Goal: Task Accomplishment & Management: Use online tool/utility

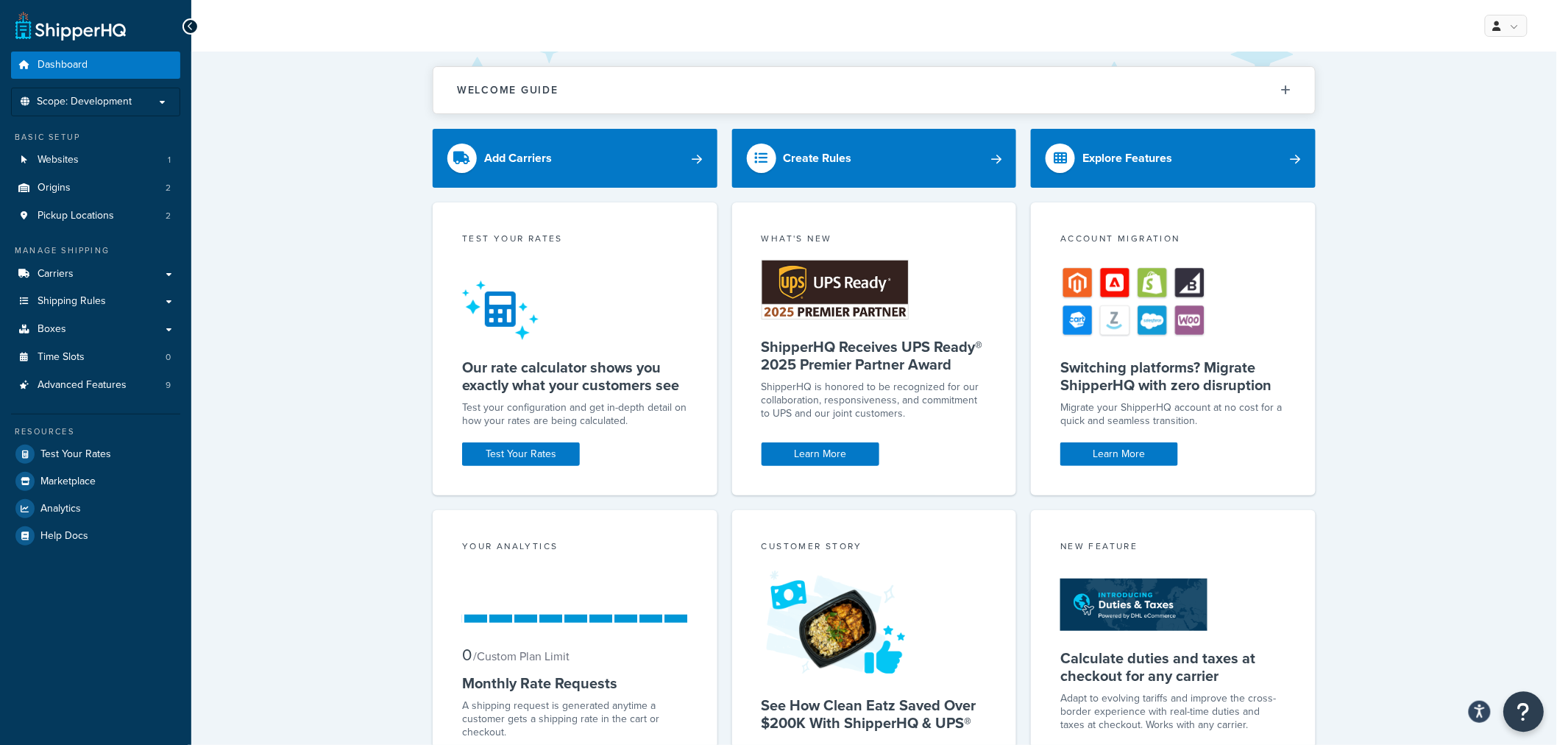
click at [1527, 711] on icon "Open Resource Center" at bounding box center [1524, 711] width 14 height 21
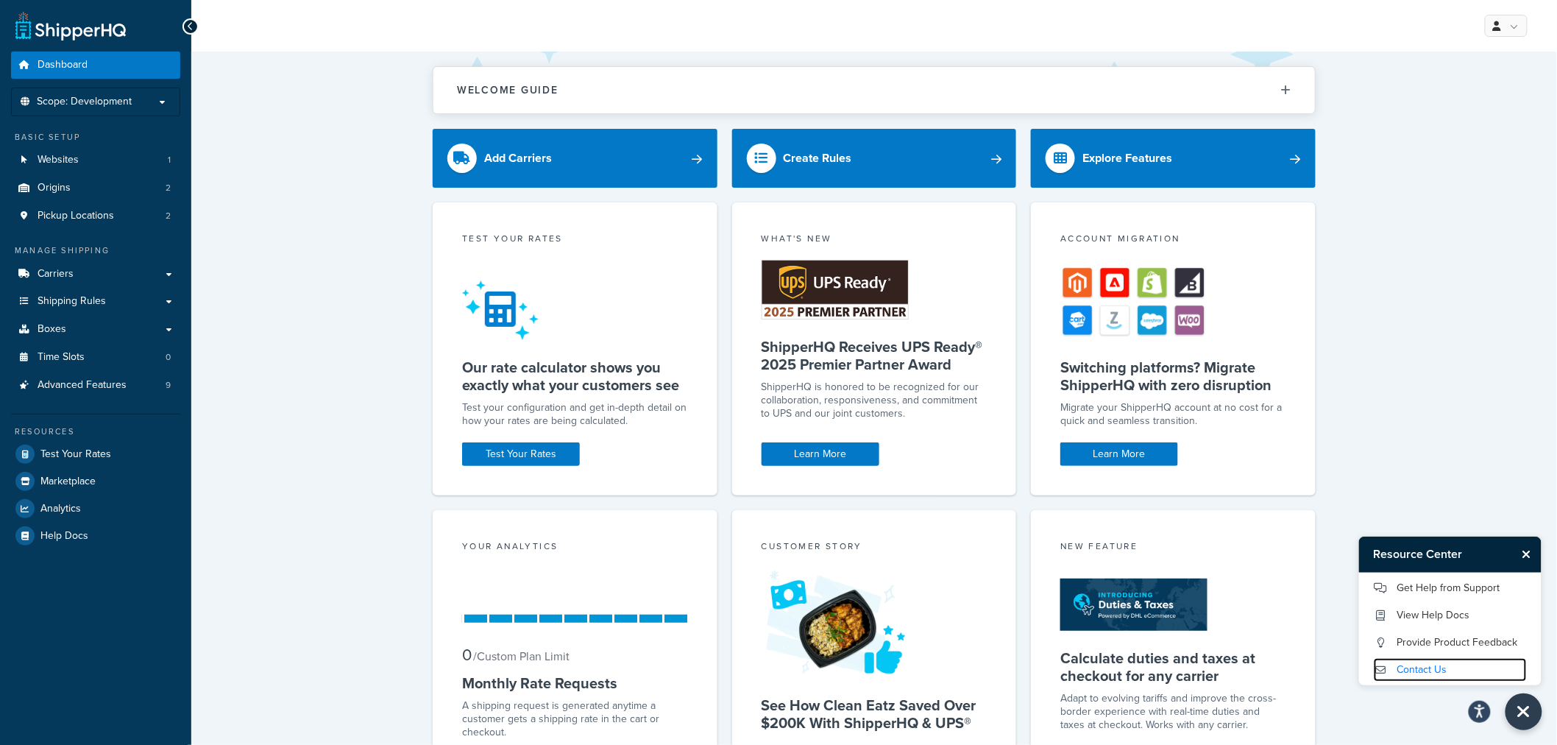
click at [1429, 670] on link "Contact Us" at bounding box center [1450, 670] width 153 height 24
click at [1460, 584] on link "Get Help from Support" at bounding box center [1450, 588] width 153 height 24
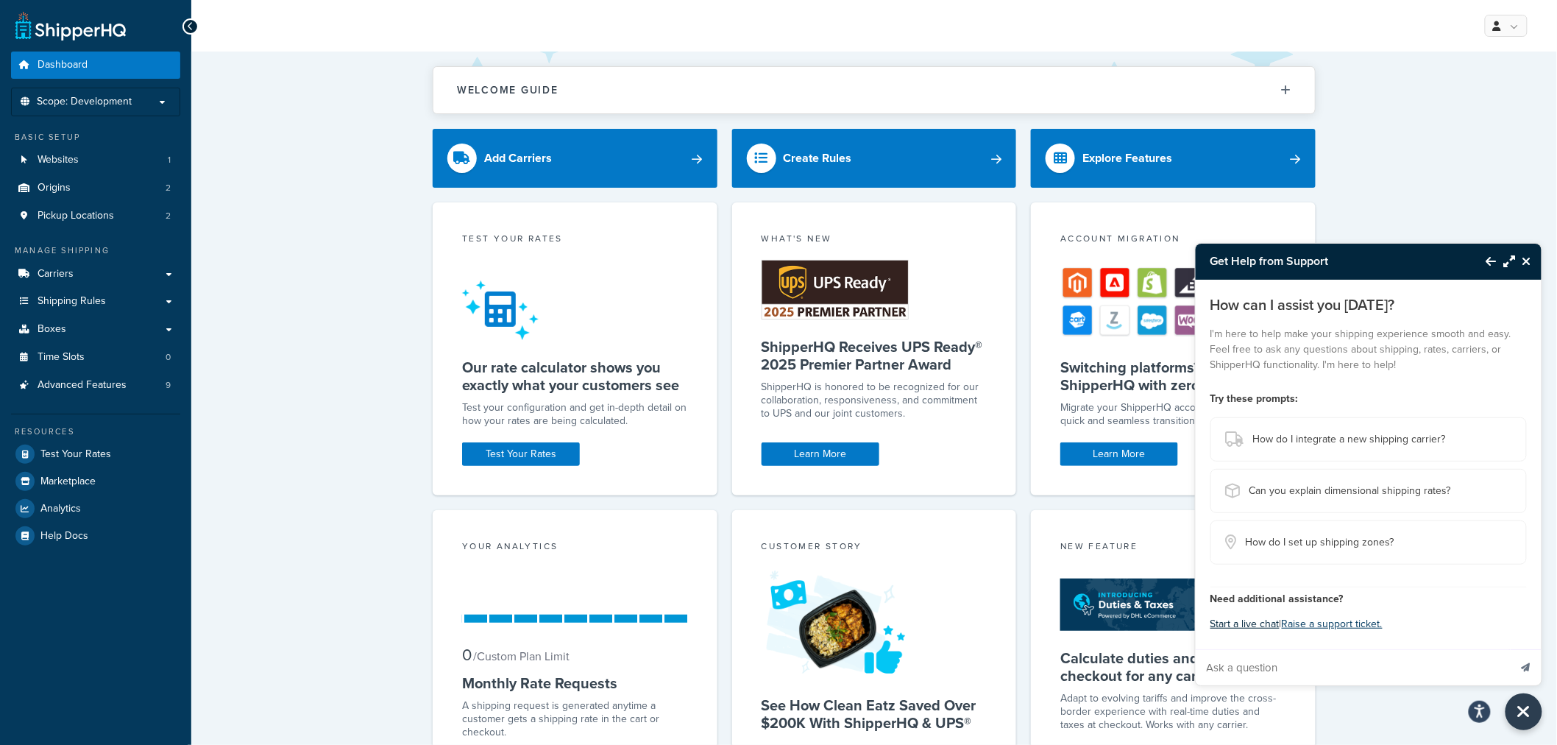
click at [1256, 626] on button "Start a live chat" at bounding box center [1244, 624] width 69 height 21
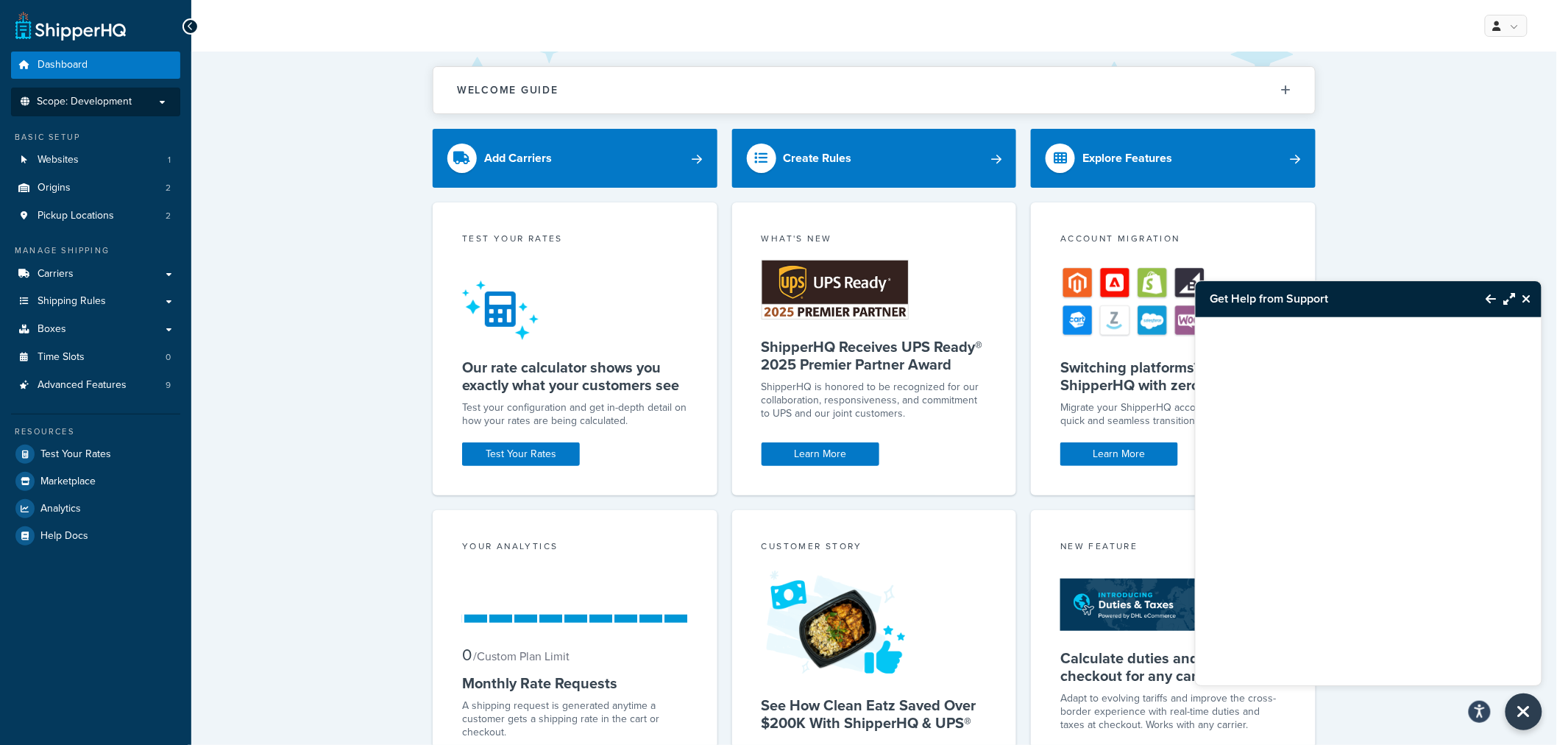
click at [112, 96] on span "Scope: Development" at bounding box center [84, 102] width 95 height 13
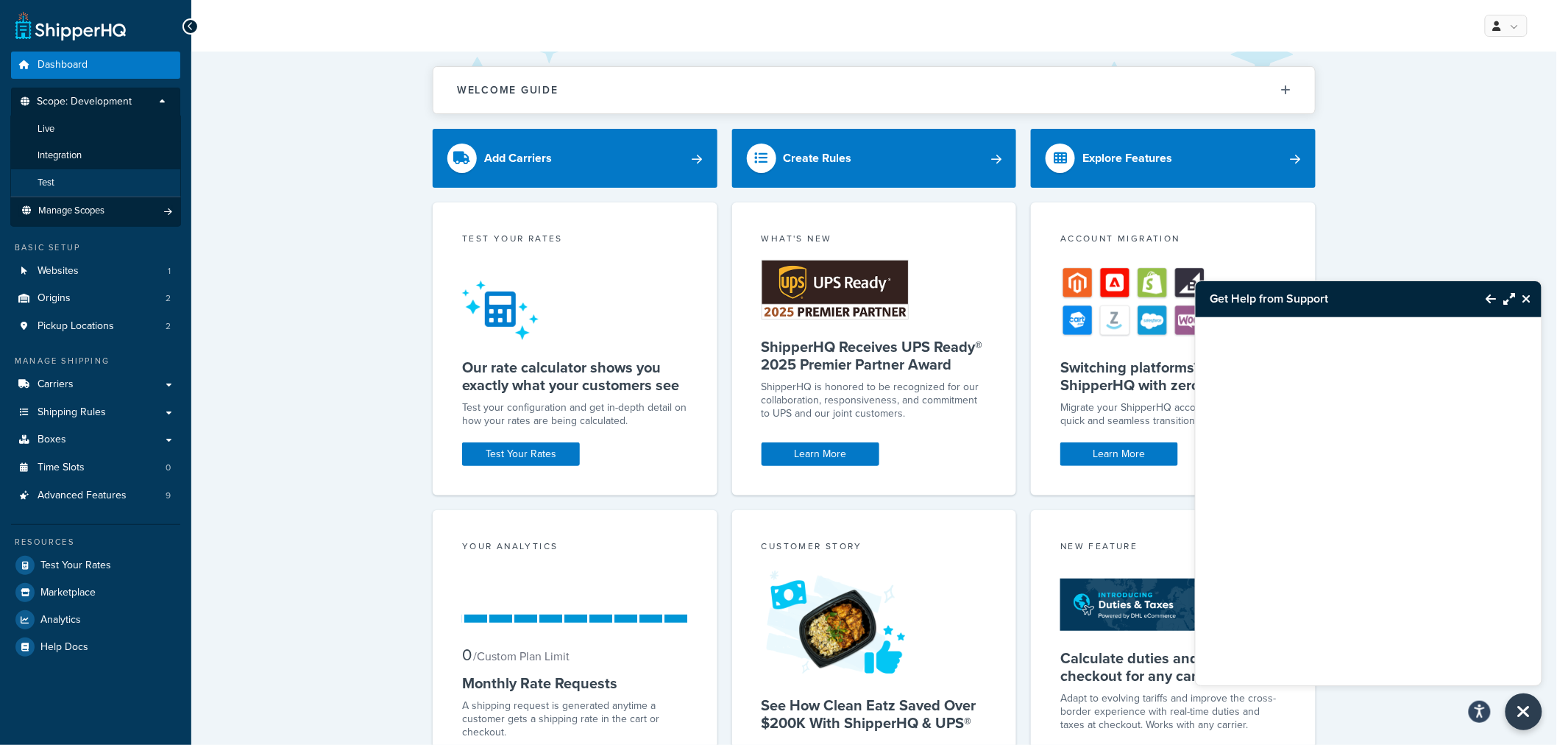
click at [82, 169] on li "Test" at bounding box center [95, 182] width 171 height 27
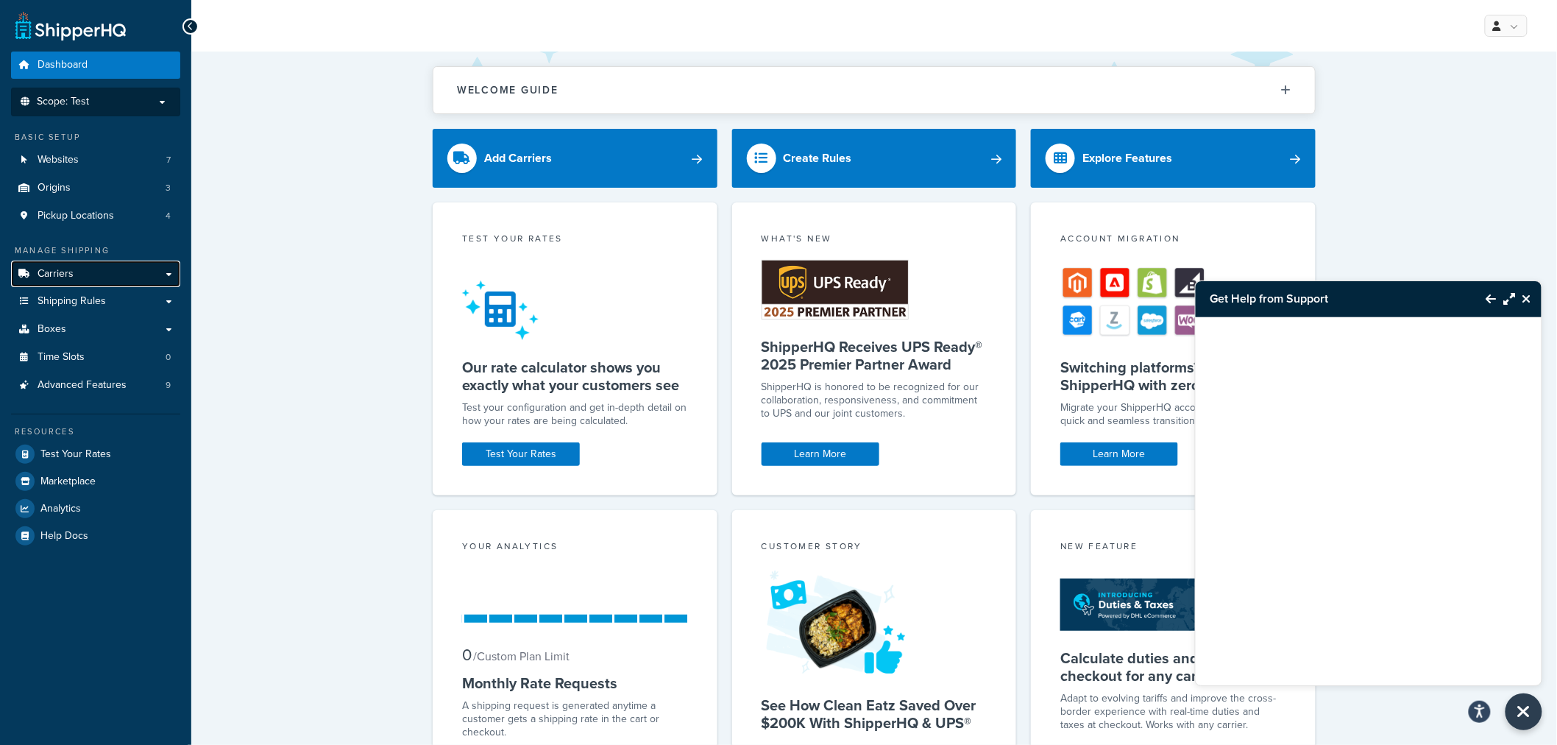
click at [68, 277] on span "Carriers" at bounding box center [56, 274] width 36 height 13
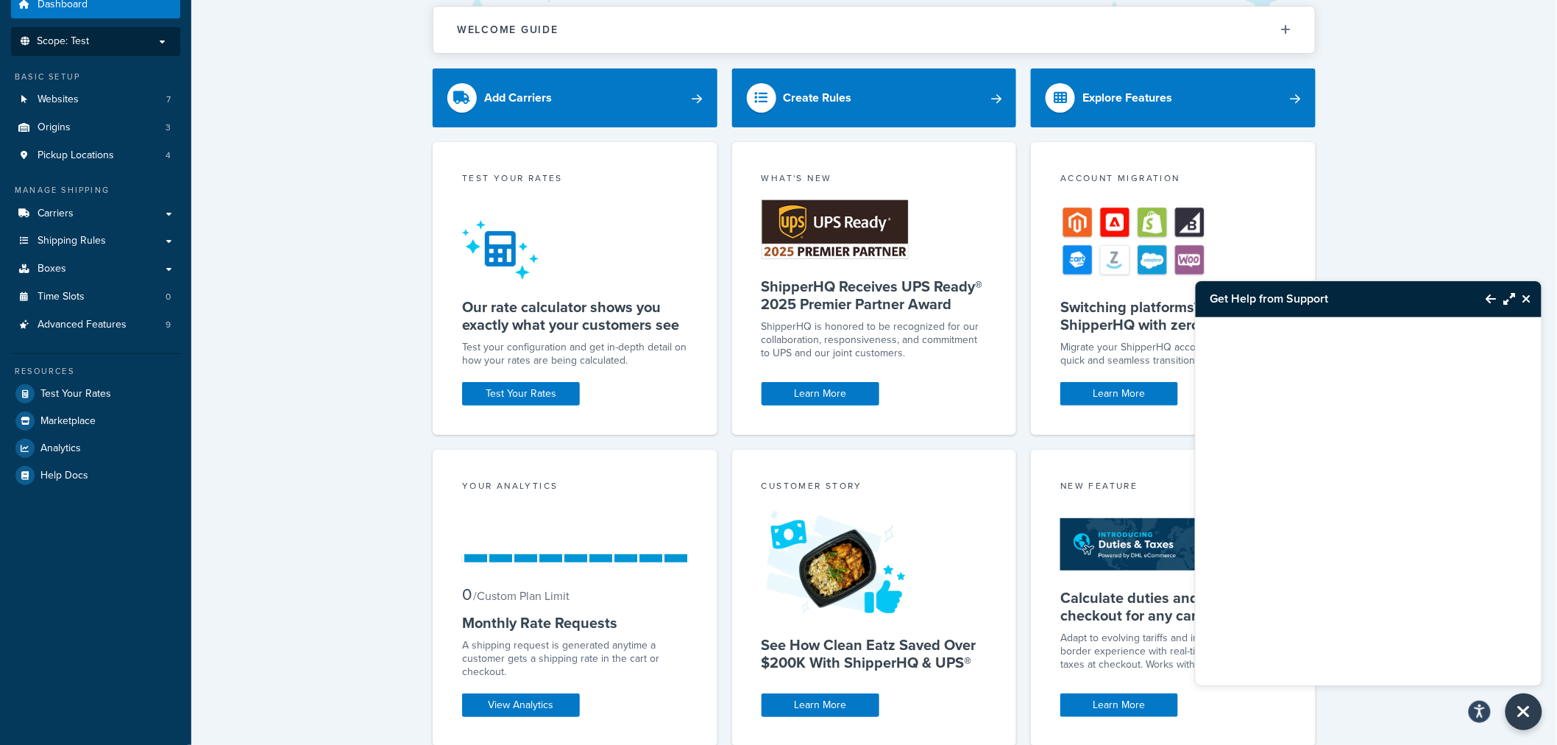
scroll to position [120, 0]
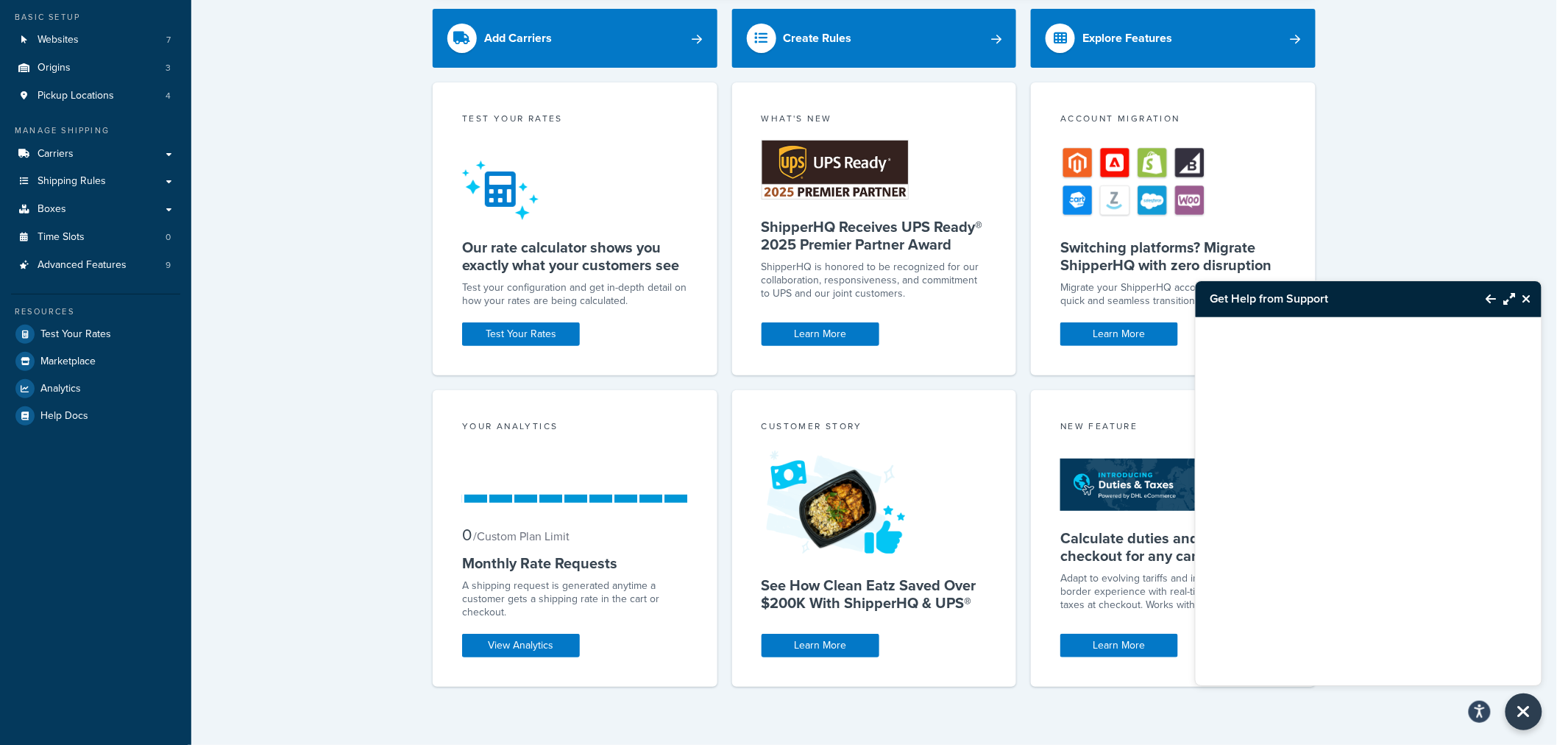
click at [1527, 297] on icon "Close Resource Center" at bounding box center [1526, 299] width 9 height 12
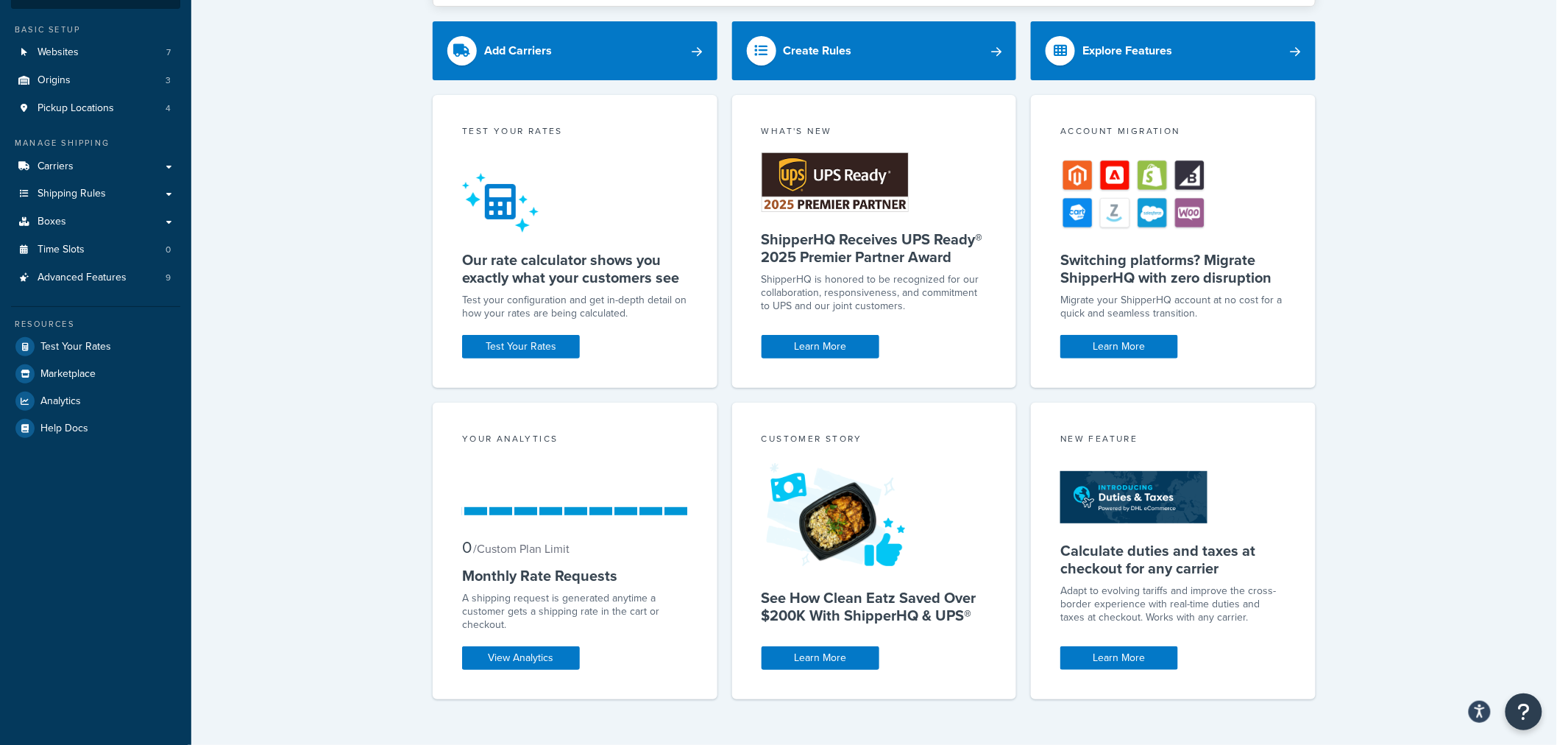
scroll to position [0, 0]
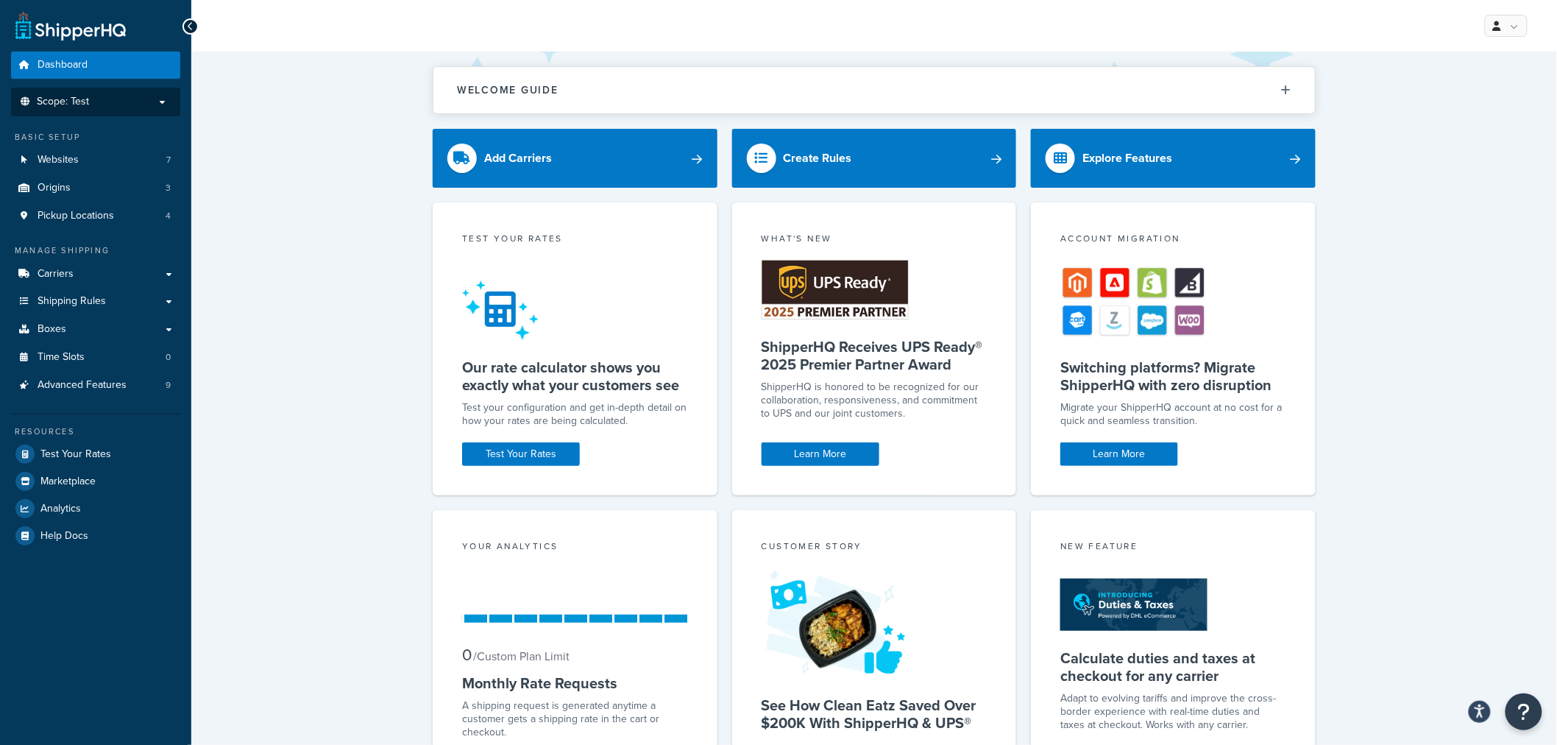
click at [86, 97] on span "Scope: Test" at bounding box center [63, 102] width 52 height 13
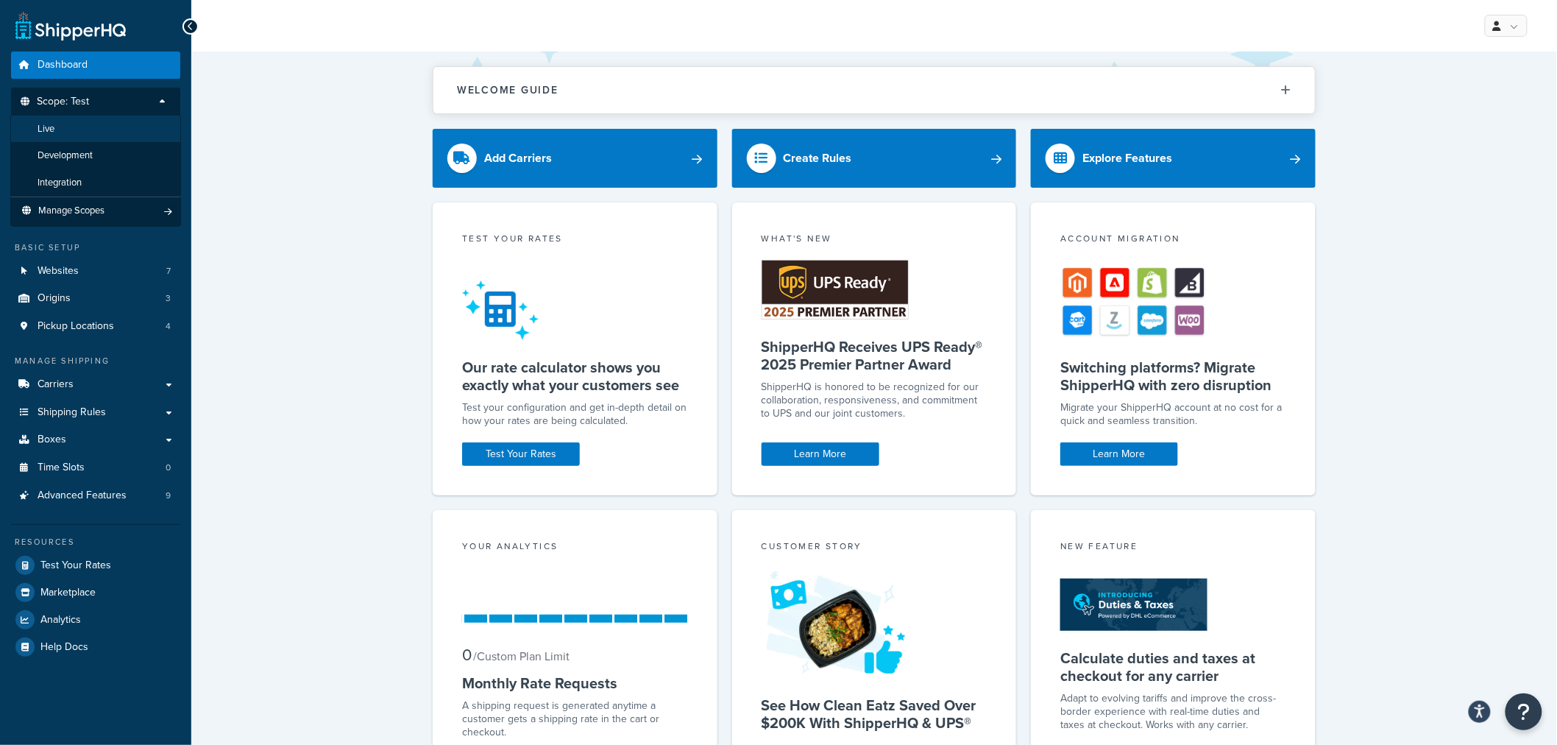
click at [64, 125] on li "Live" at bounding box center [95, 129] width 171 height 27
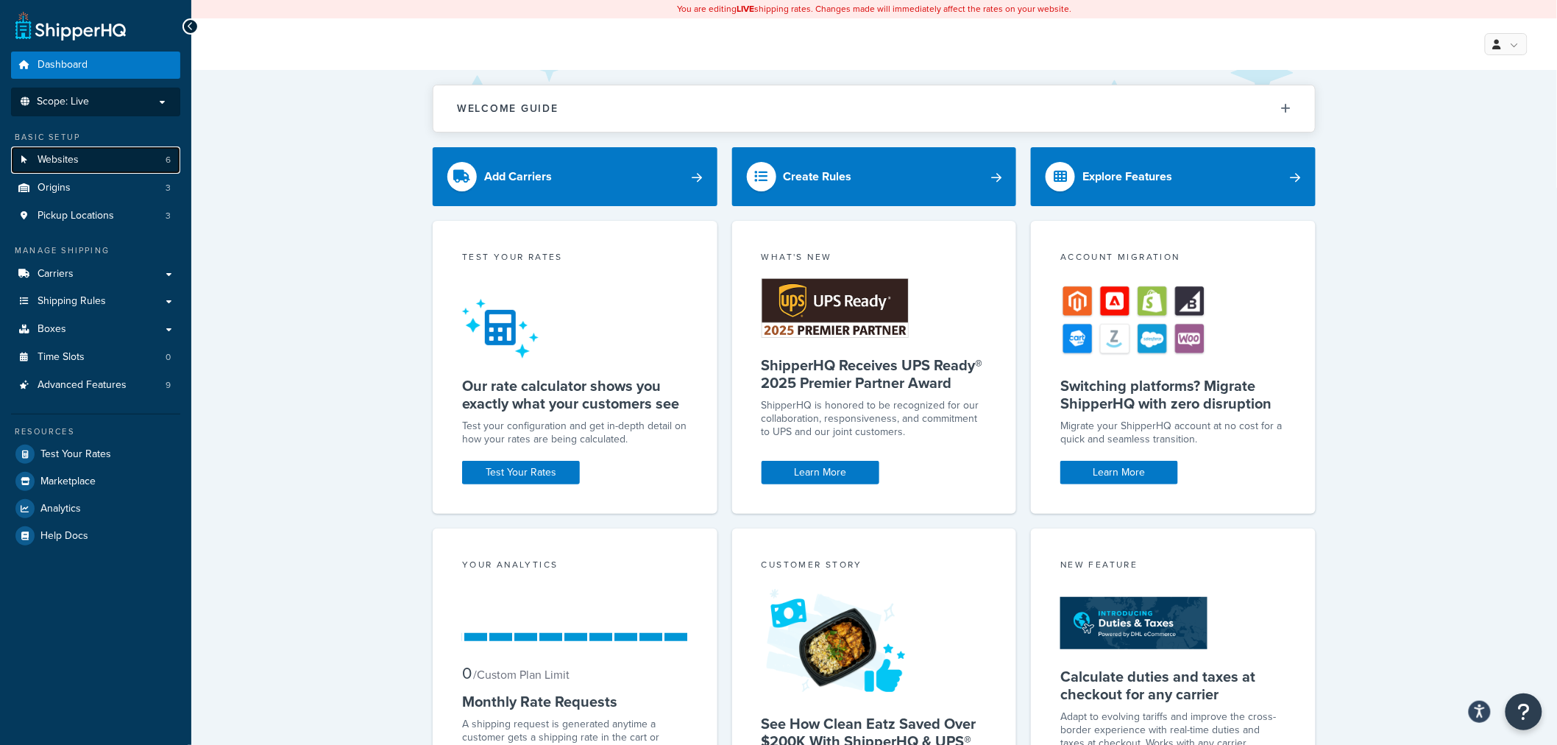
click at [81, 153] on link "Websites 6" at bounding box center [95, 159] width 169 height 27
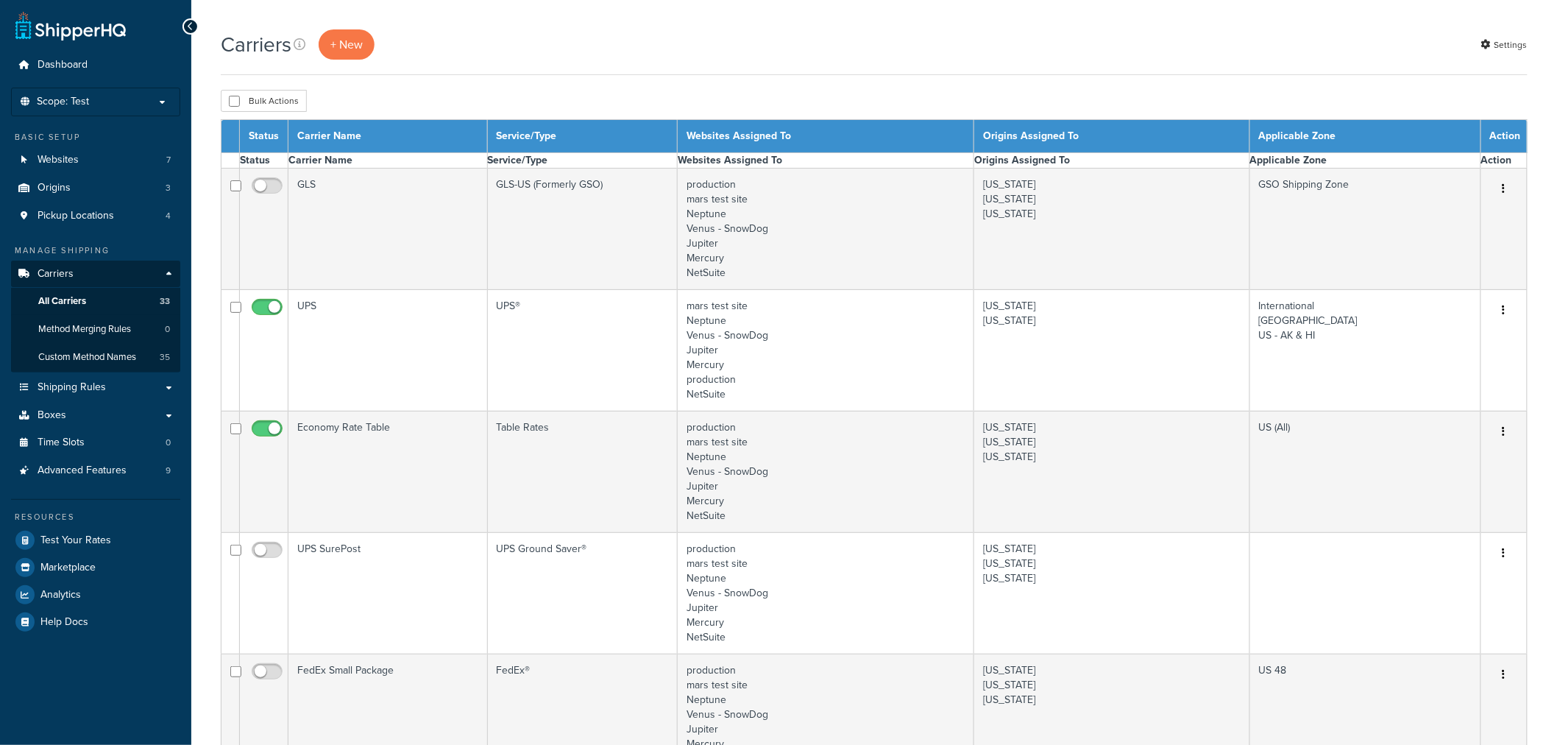
select select "15"
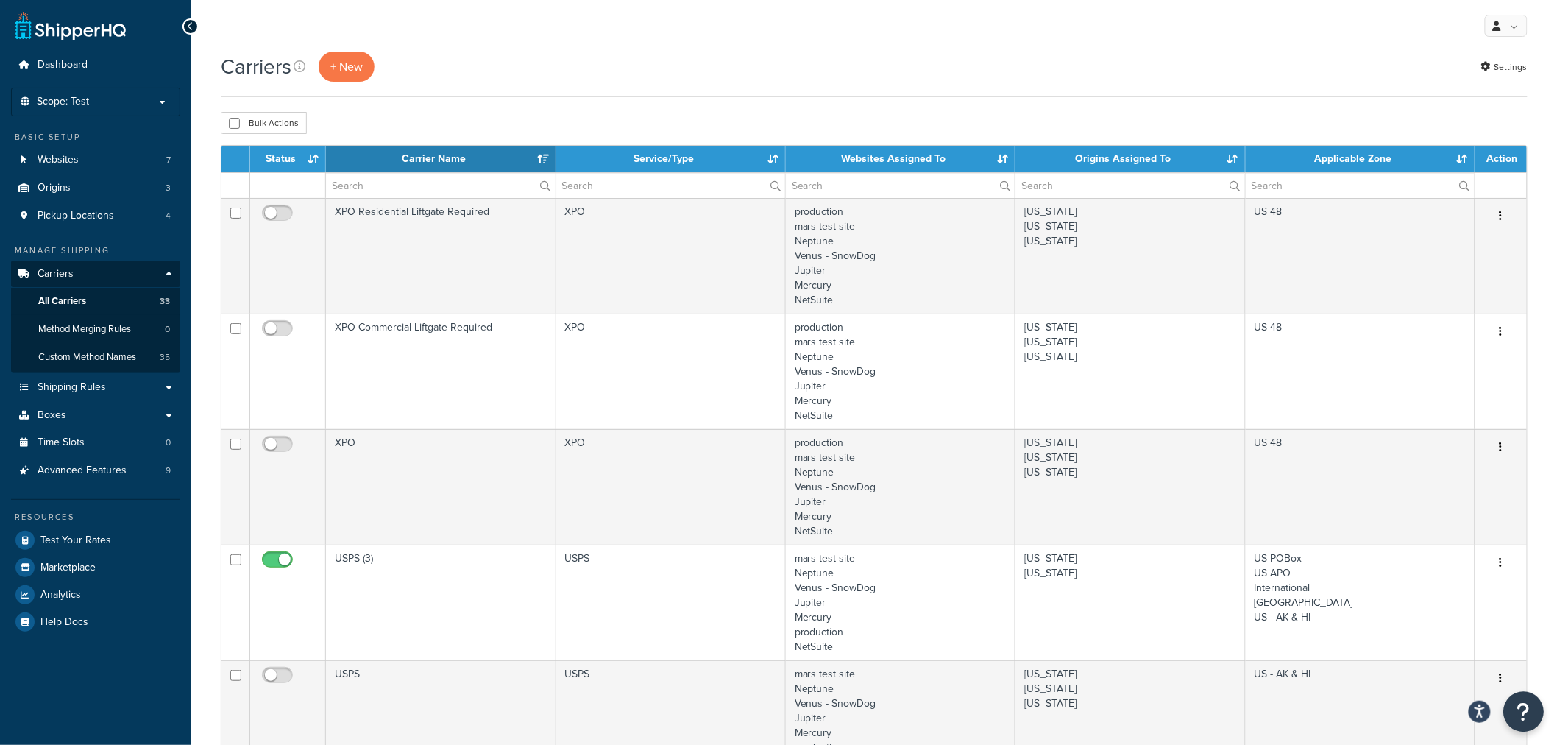
click at [1530, 714] on icon "Open Resource Center" at bounding box center [1524, 711] width 14 height 21
select select "15"
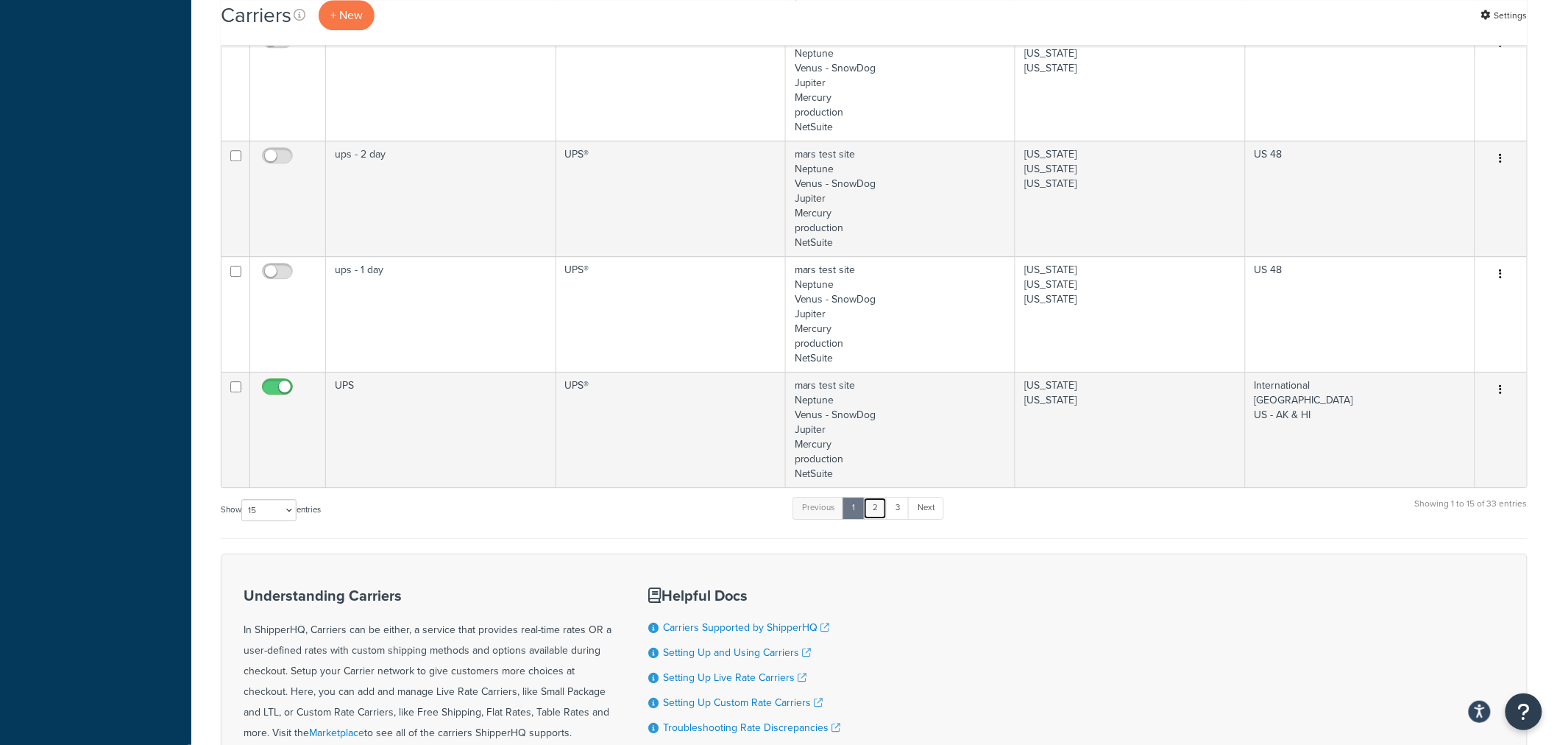
click at [873, 508] on link "2" at bounding box center [875, 508] width 24 height 22
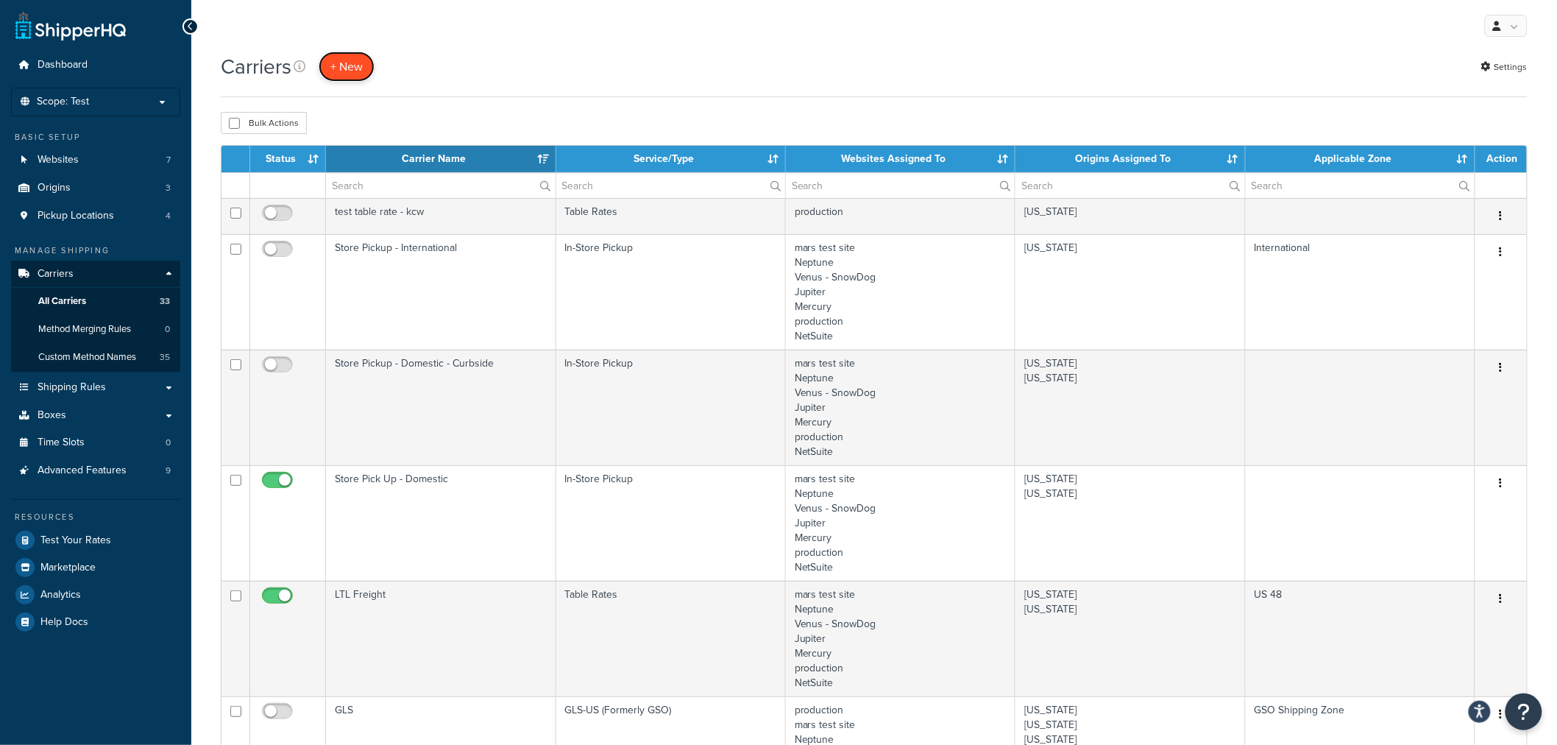
click at [352, 69] on button "+ New" at bounding box center [347, 67] width 56 height 30
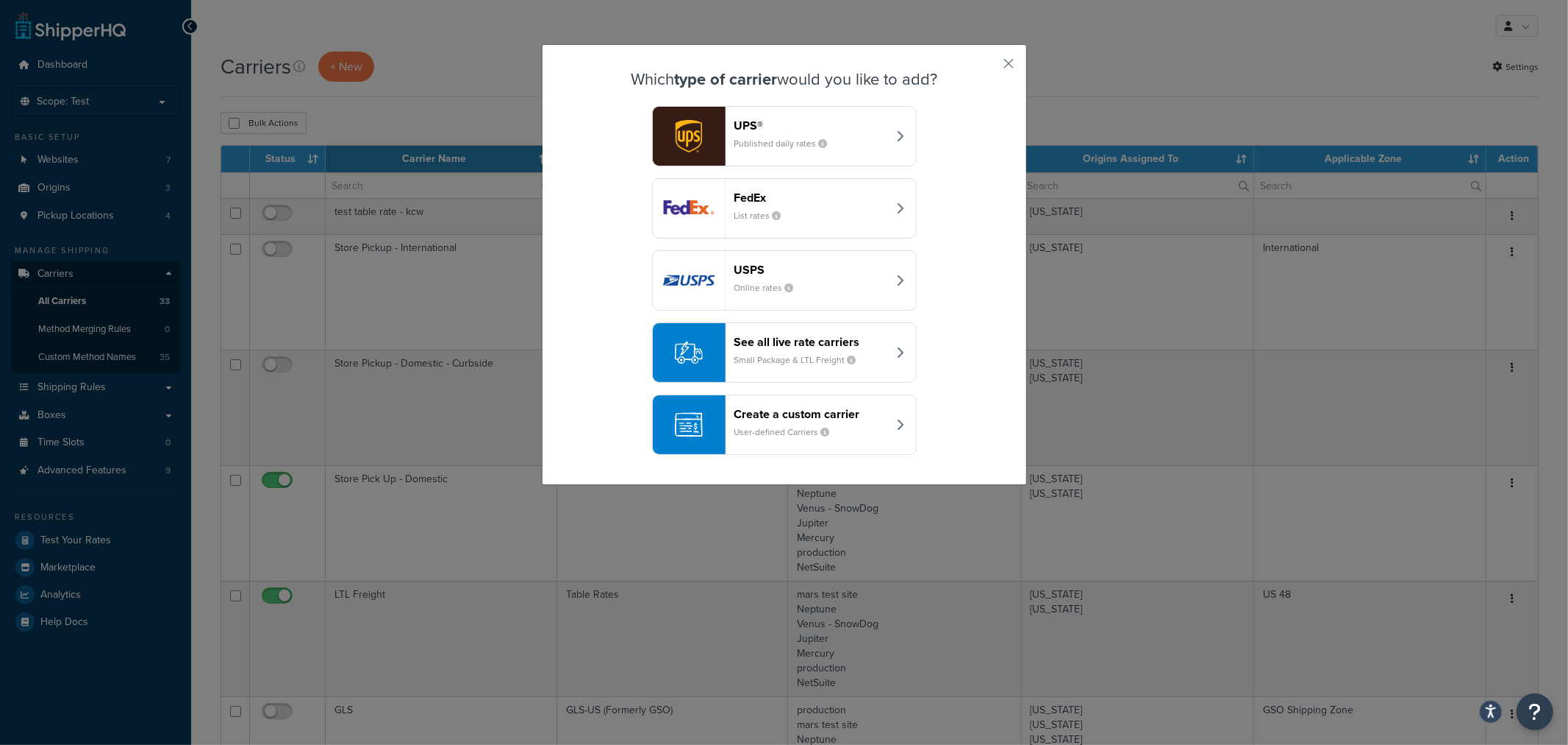
click at [792, 425] on small "User-defined Carriers" at bounding box center [787, 431] width 107 height 13
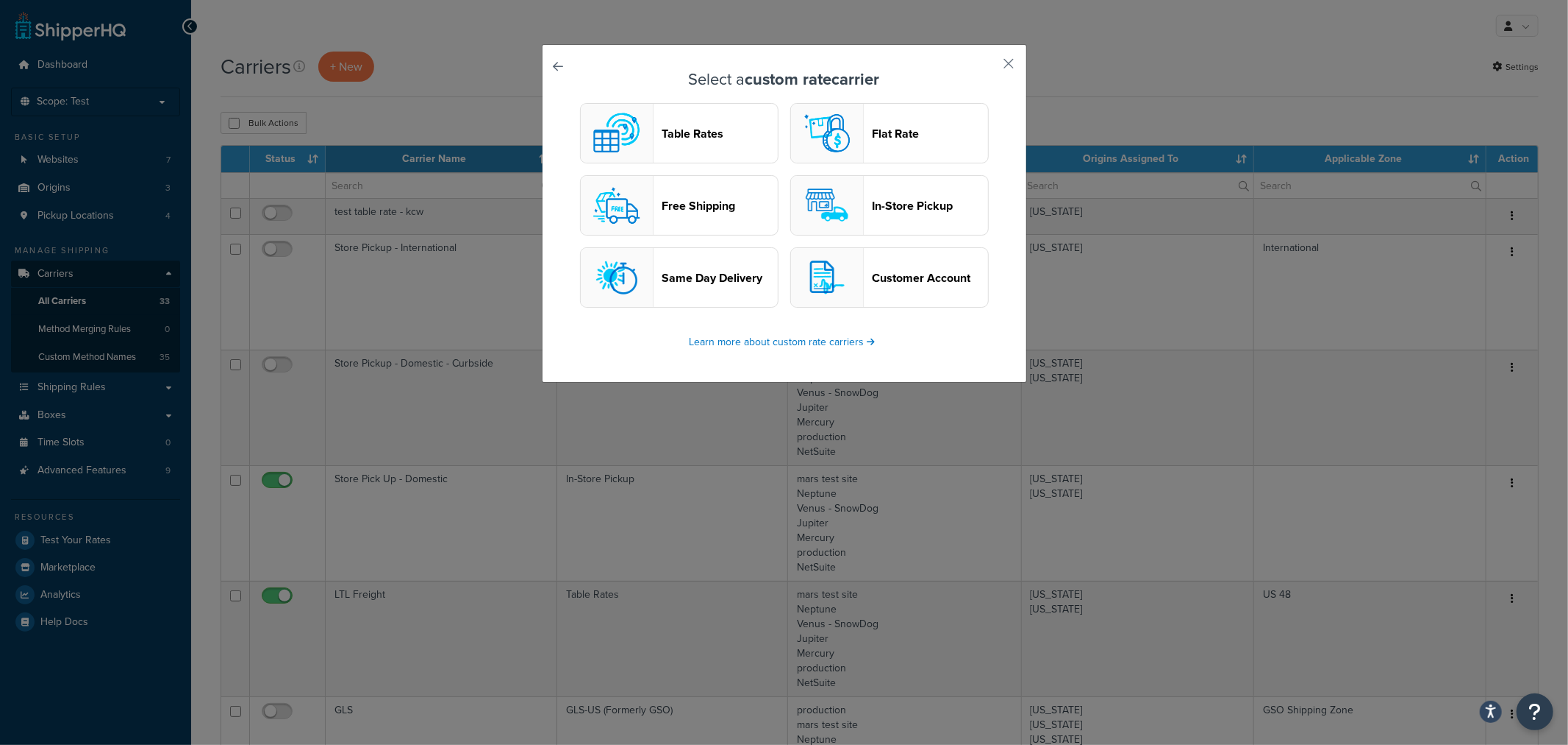
click at [695, 138] on header "Table Rates" at bounding box center [721, 134] width 116 height 14
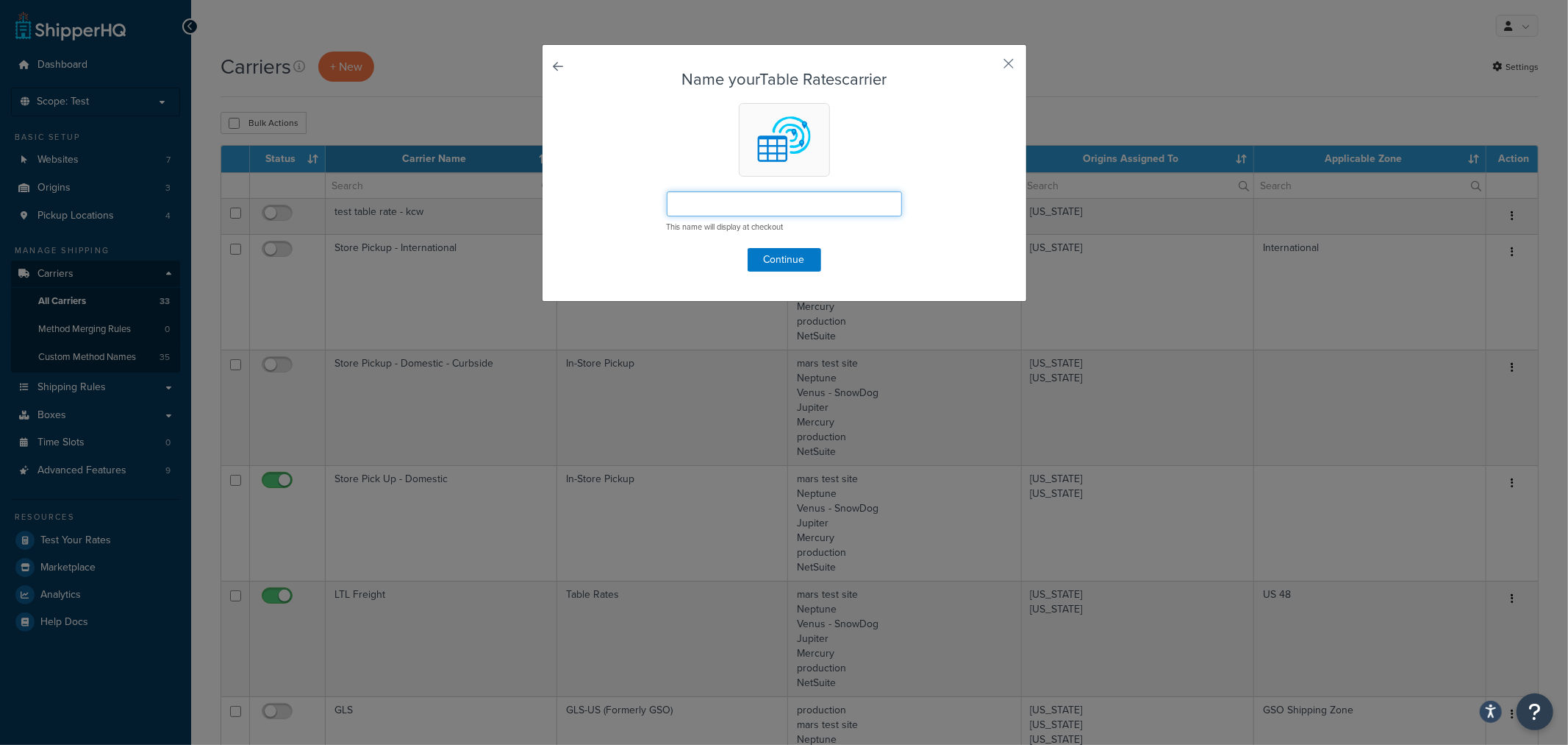
click at [692, 206] on input "text" at bounding box center [784, 203] width 235 height 25
click at [989, 67] on button "button" at bounding box center [988, 69] width 4 height 4
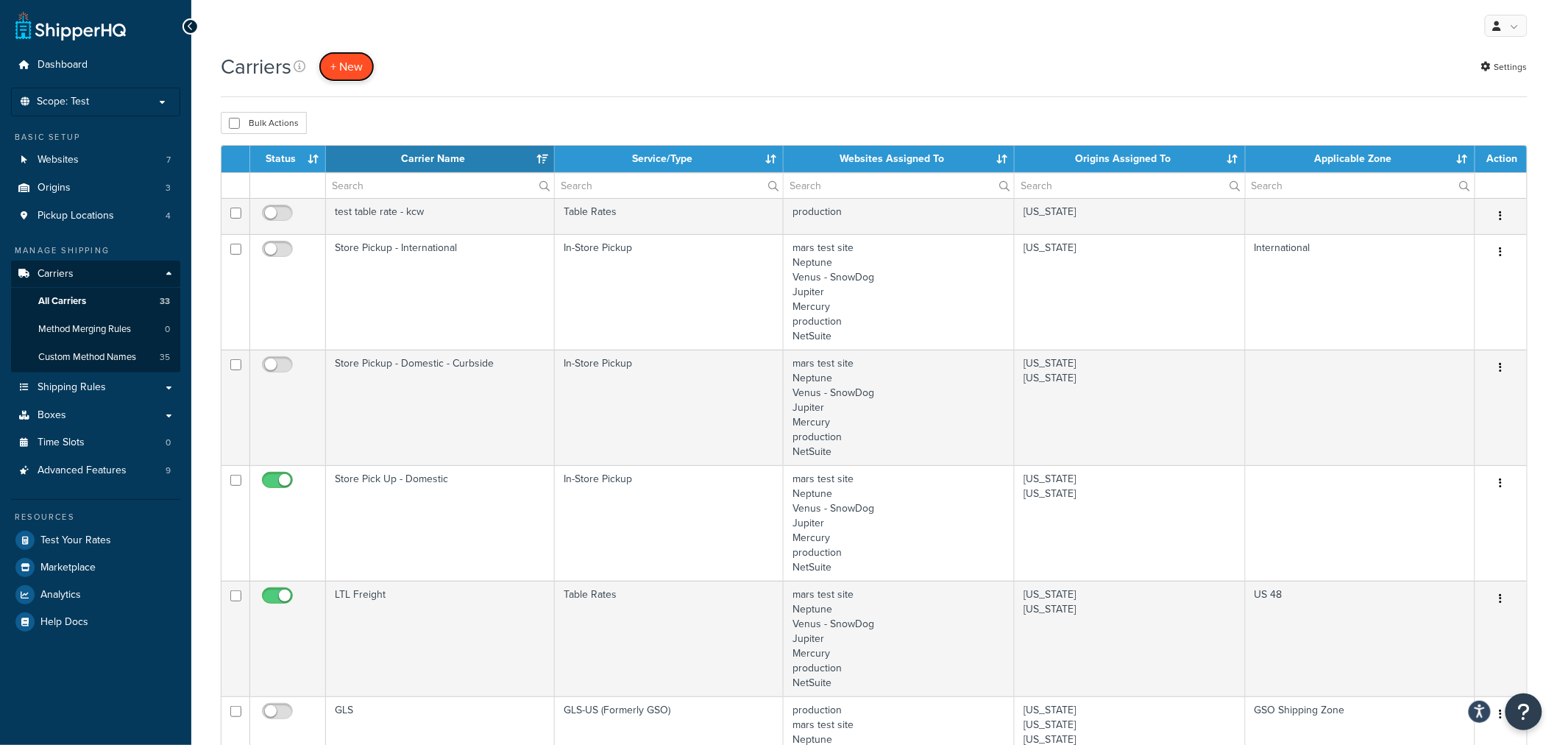
click at [341, 69] on button "+ New" at bounding box center [347, 67] width 56 height 30
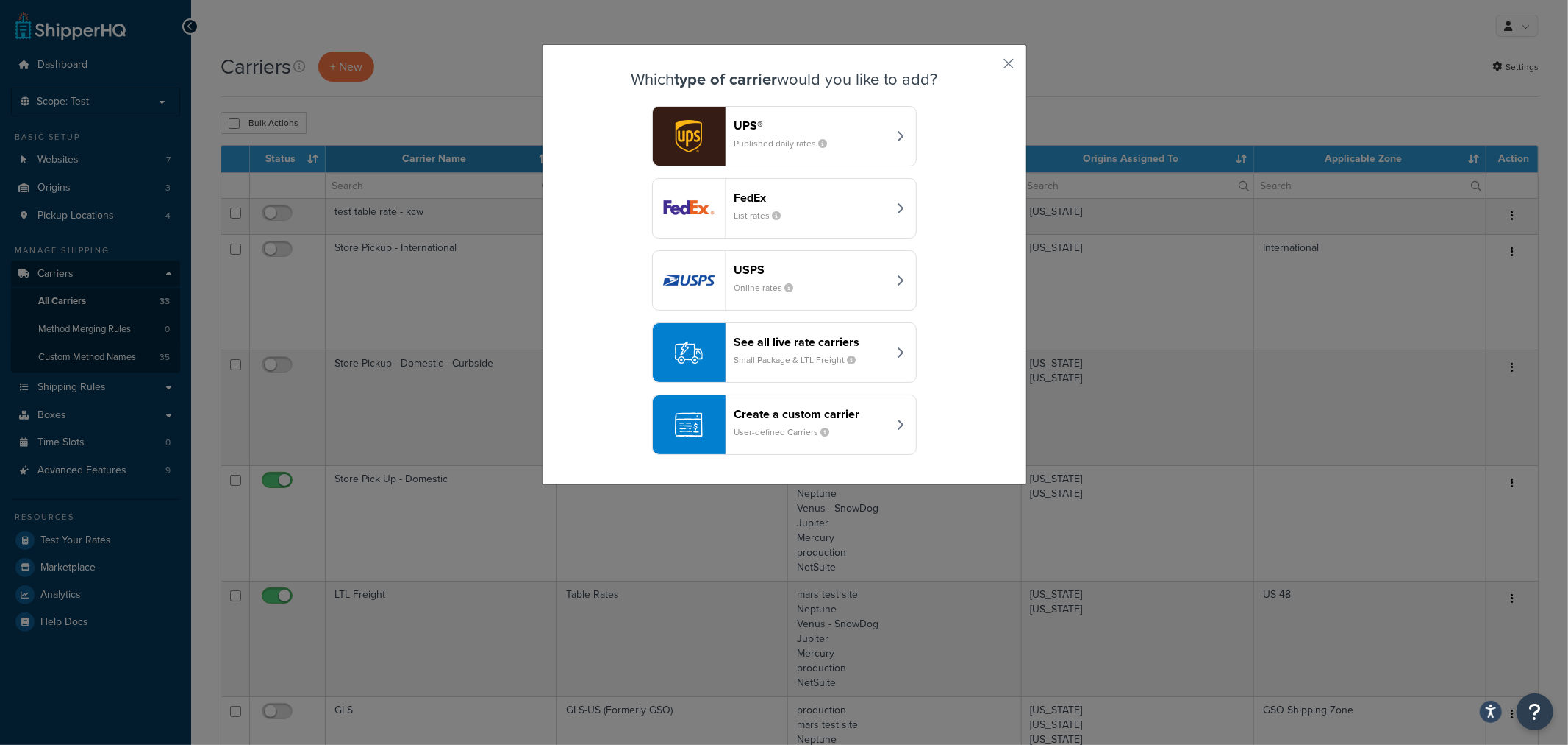
click at [786, 417] on header "Create a custom carrier" at bounding box center [811, 414] width 154 height 14
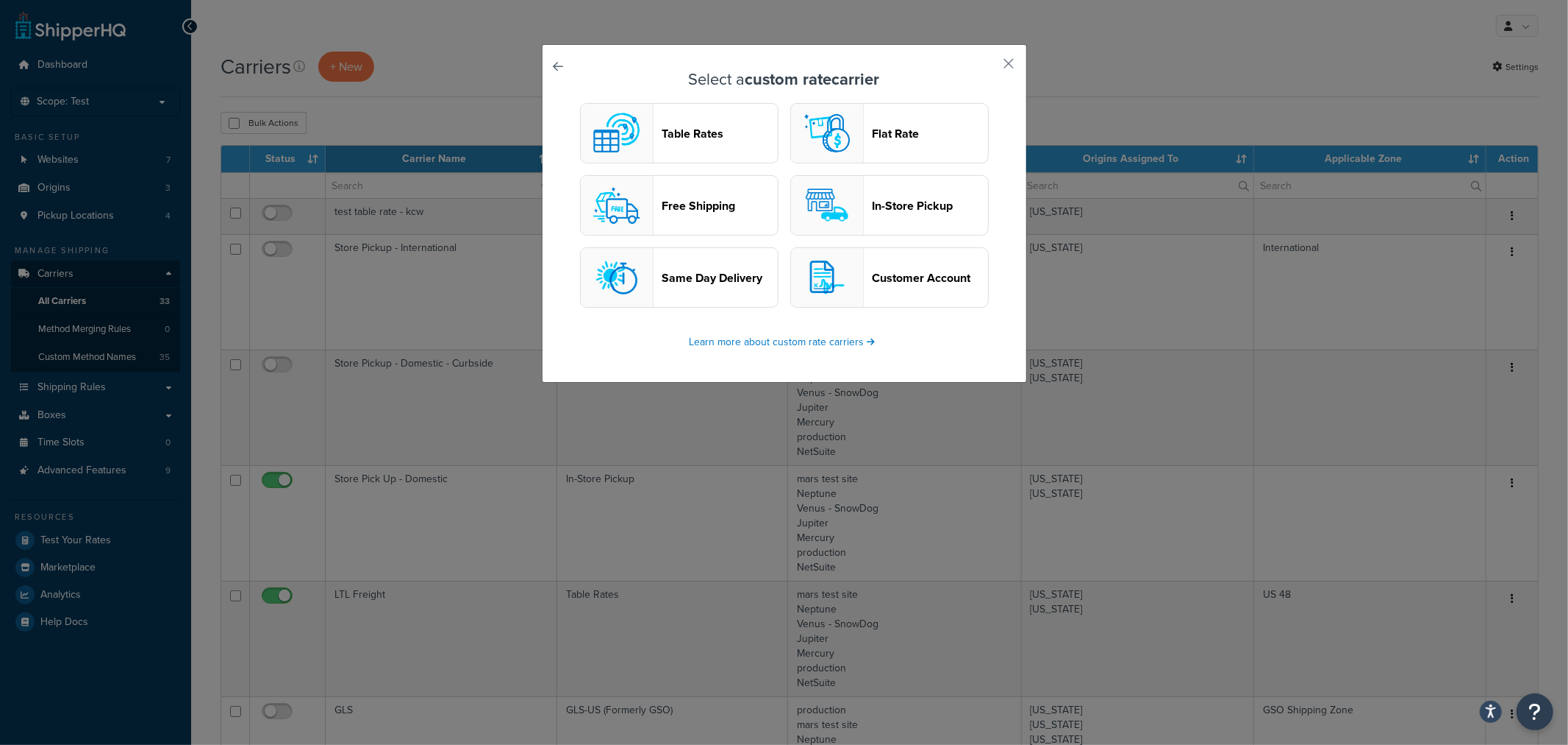
click at [688, 129] on header "Table Rates" at bounding box center [721, 134] width 116 height 14
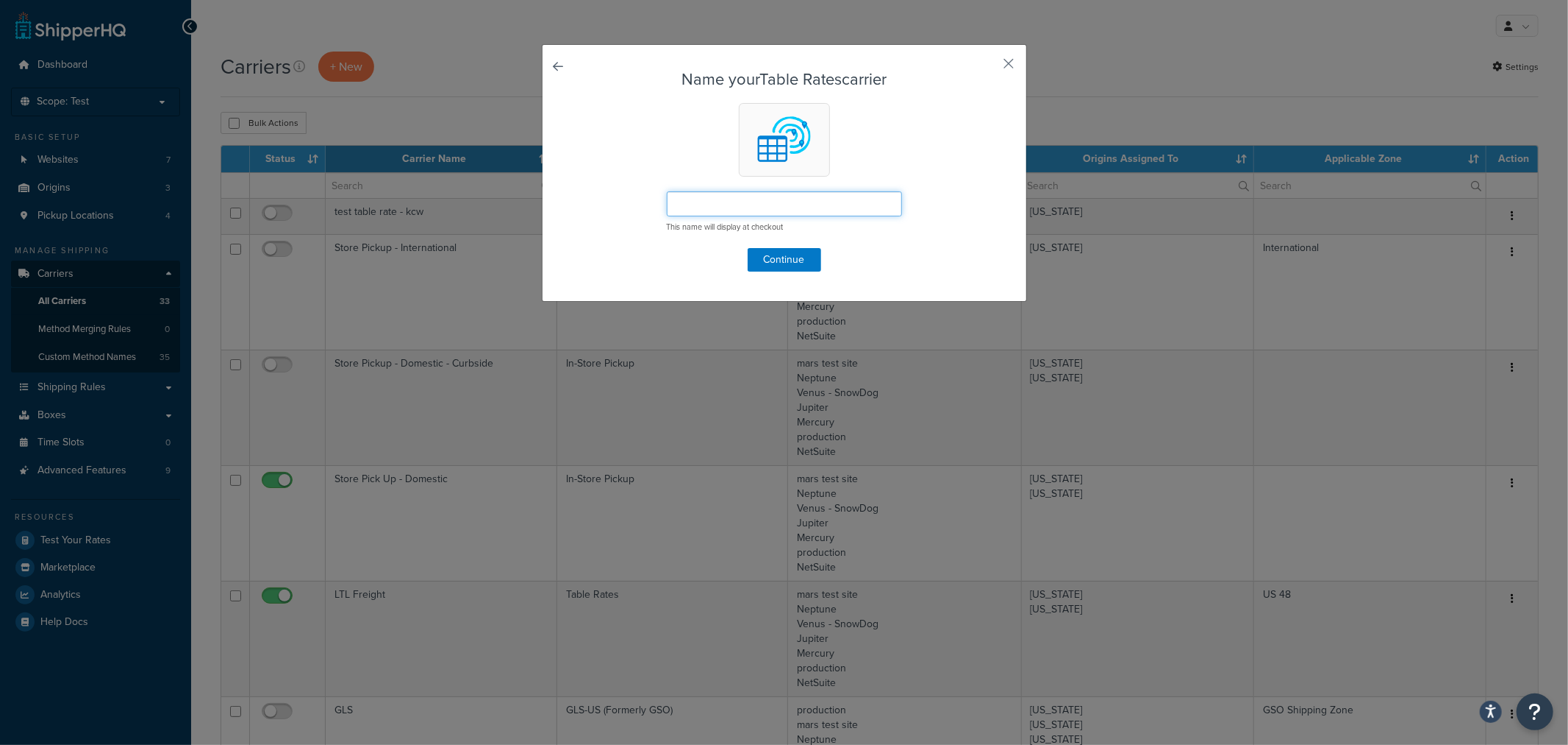
click at [766, 206] on input "text" at bounding box center [784, 203] width 235 height 25
type input "Flat Rate Ground - 081425"
click at [777, 258] on button "Continue" at bounding box center [784, 260] width 74 height 24
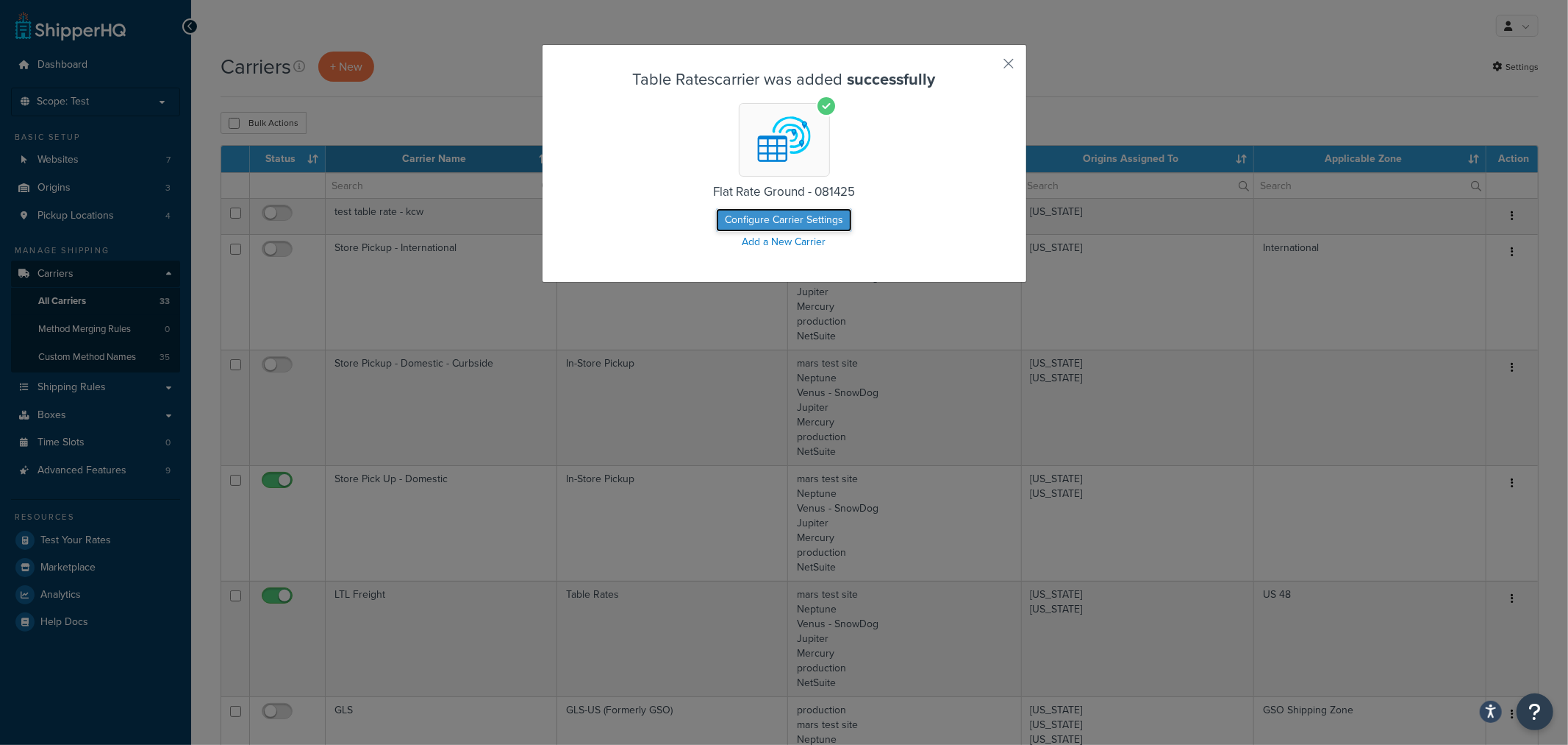
click at [792, 221] on button "Configure Carrier Settings" at bounding box center [784, 220] width 136 height 24
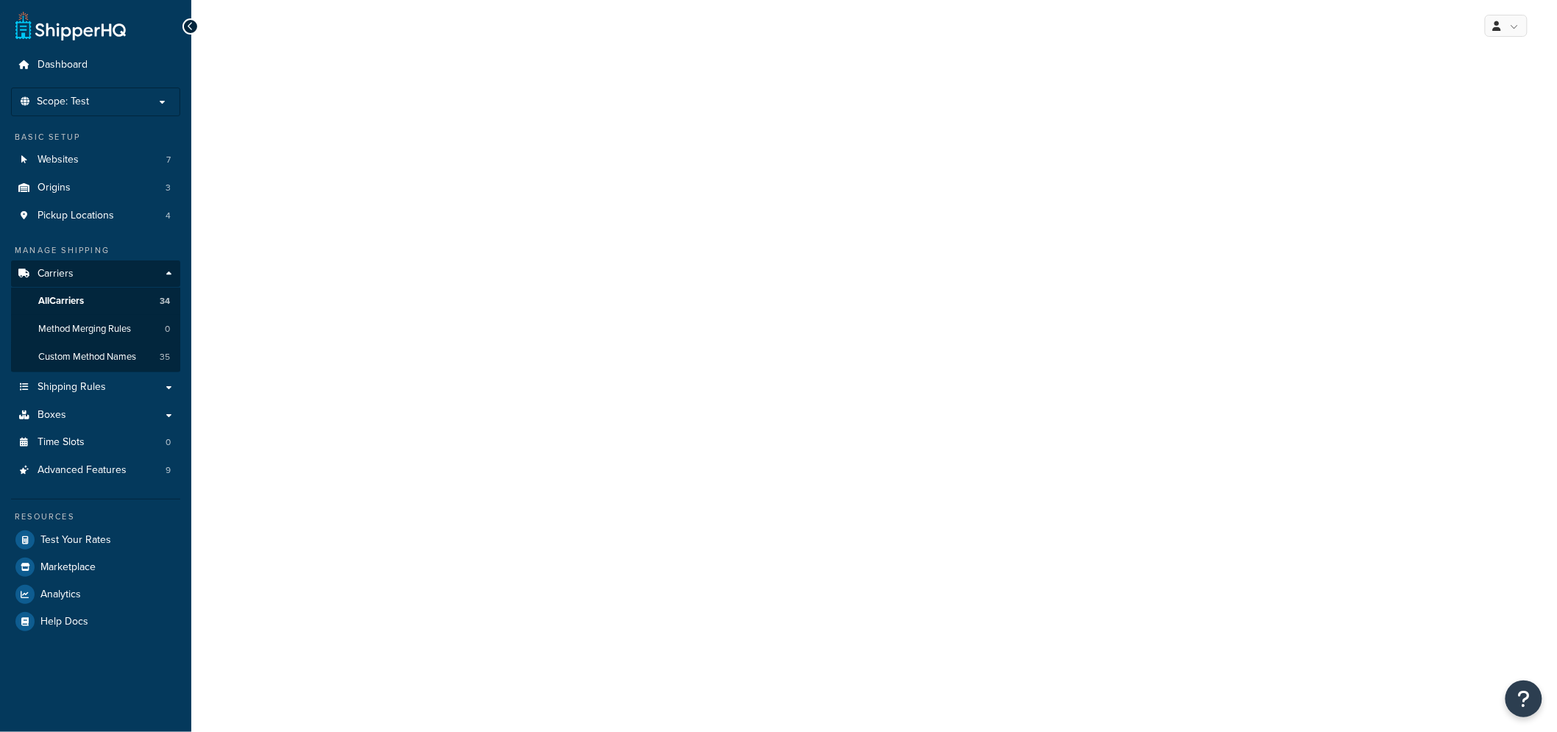
select select "25"
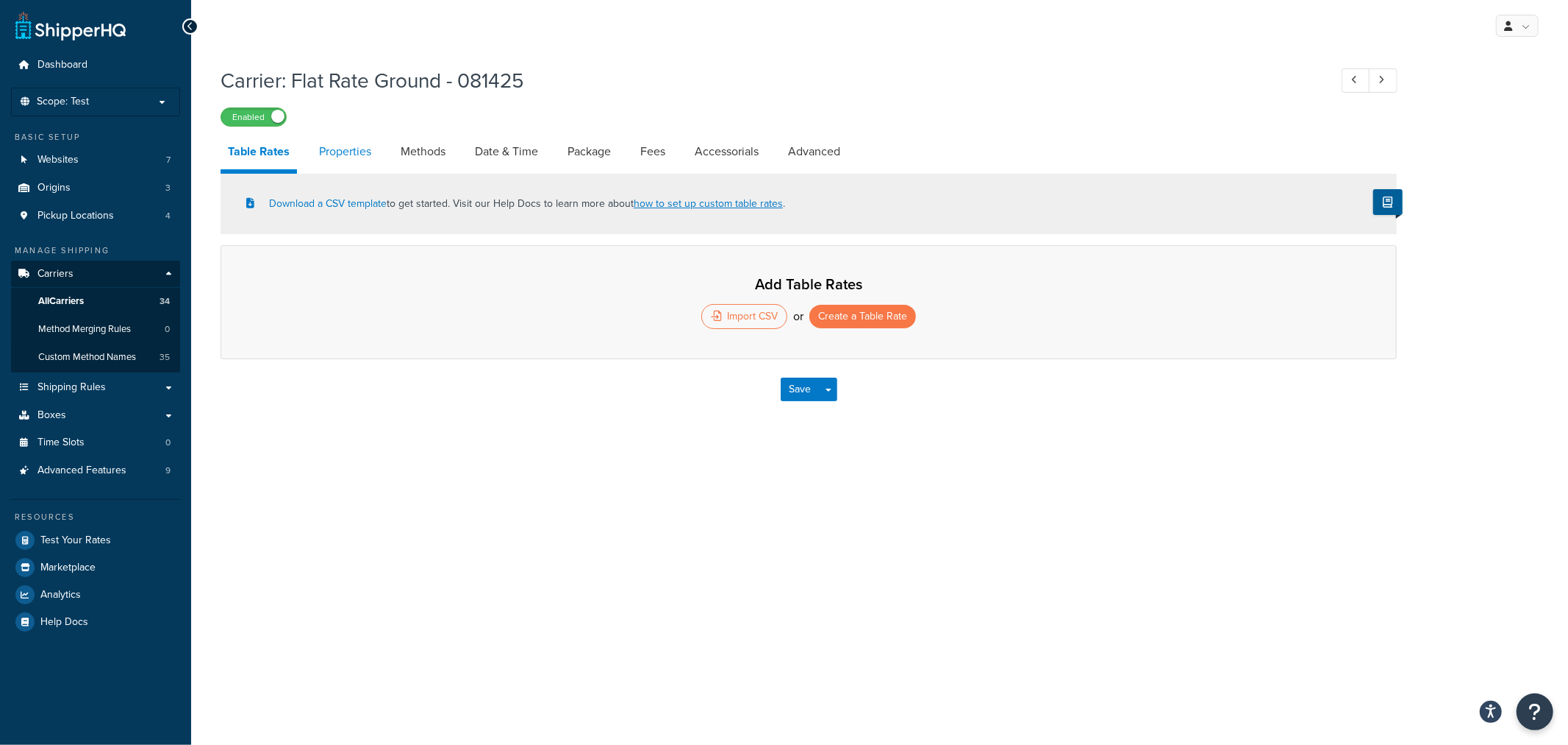
click at [349, 153] on link "Properties" at bounding box center [345, 151] width 67 height 35
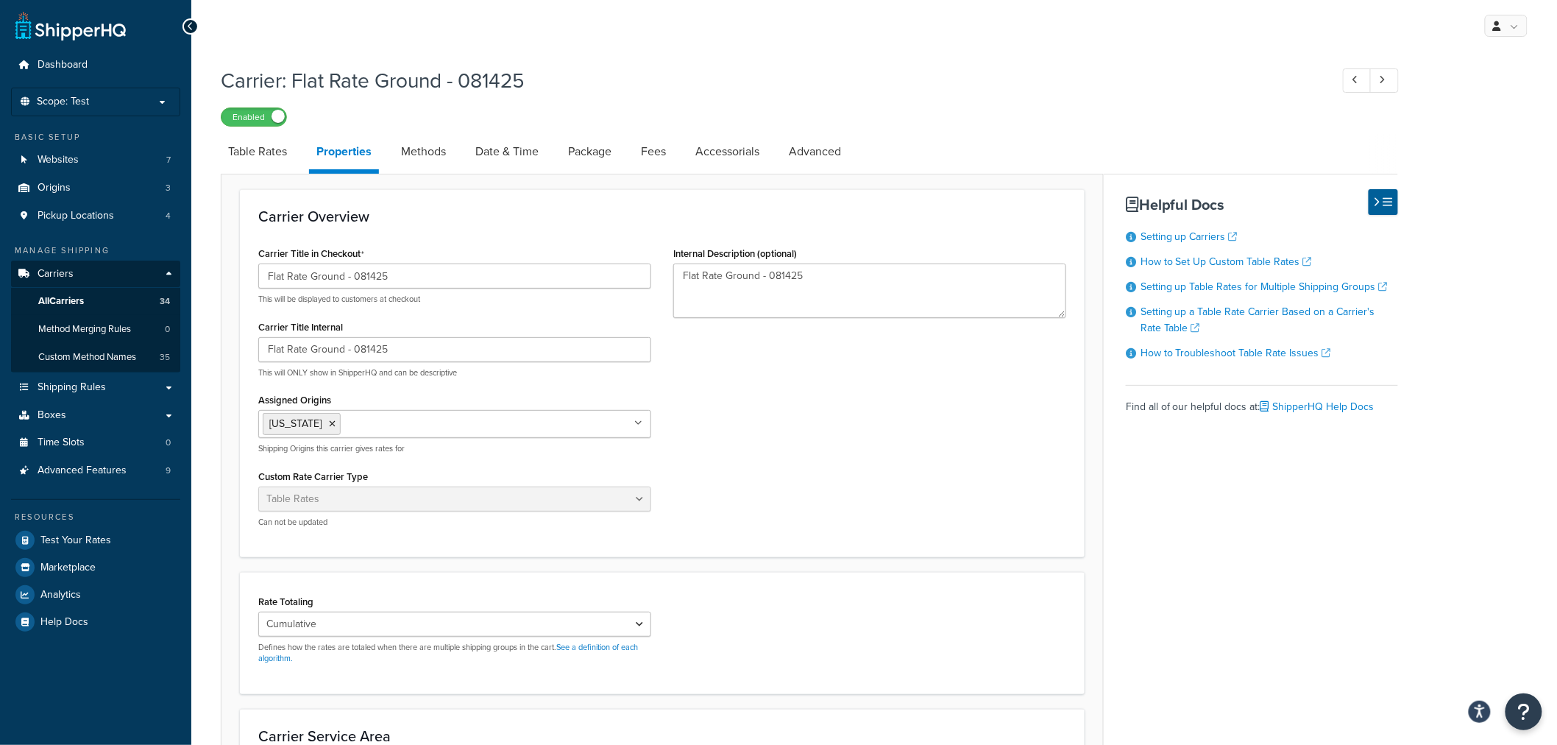
click at [348, 422] on input "Assigned Origins" at bounding box center [409, 423] width 130 height 16
click at [327, 419] on li "[US_STATE]" at bounding box center [302, 424] width 78 height 22
click at [320, 428] on li "[US_STATE]" at bounding box center [302, 424] width 78 height 22
click at [329, 419] on icon at bounding box center [332, 423] width 7 height 9
click at [440, 403] on div "Assigned Origins Tennessee Nevada All Origins California Shipping Origins this …" at bounding box center [454, 421] width 393 height 65
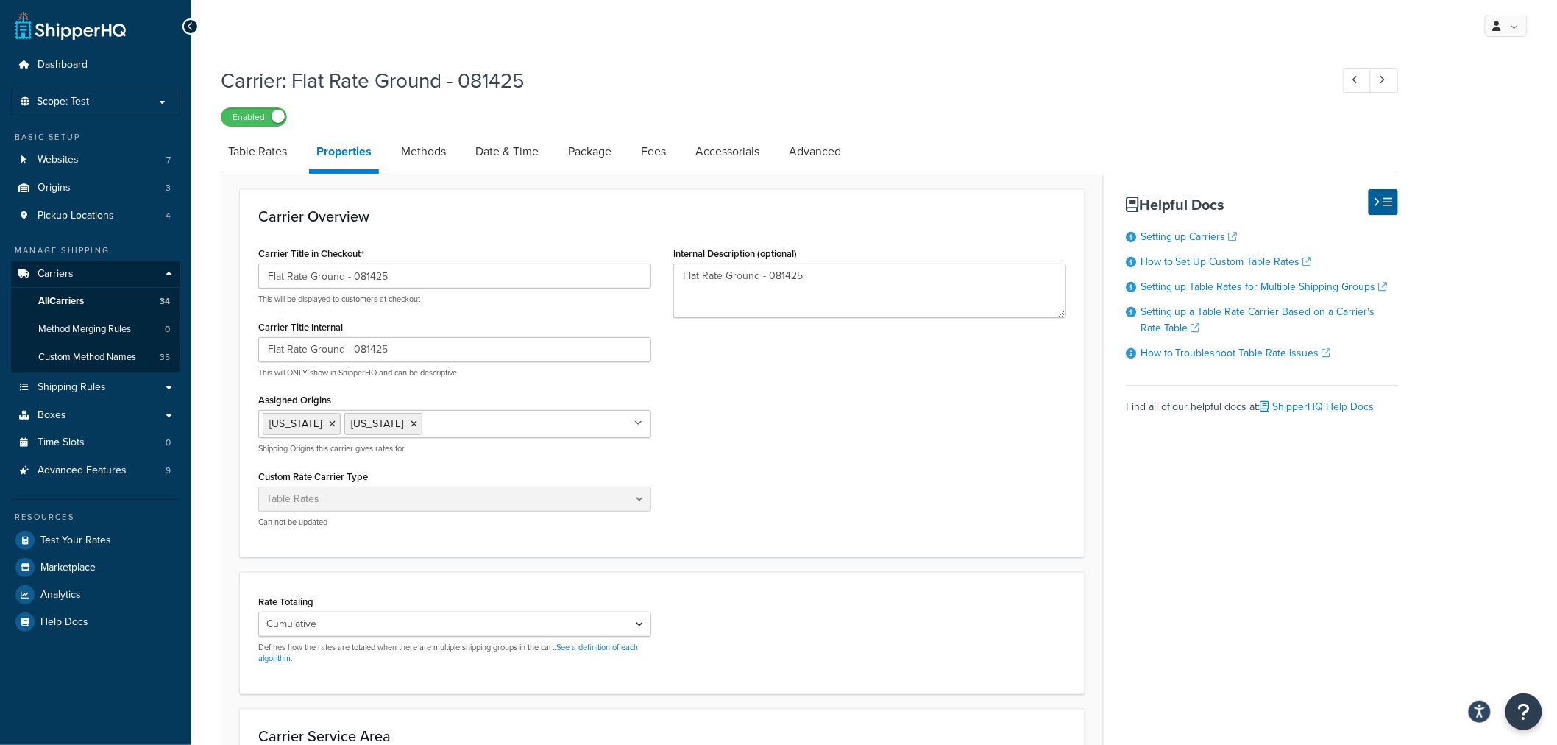
click at [695, 397] on div "Carrier Title in Checkout Flat Rate Ground - 081425 This will be displayed to c…" at bounding box center [662, 391] width 830 height 296
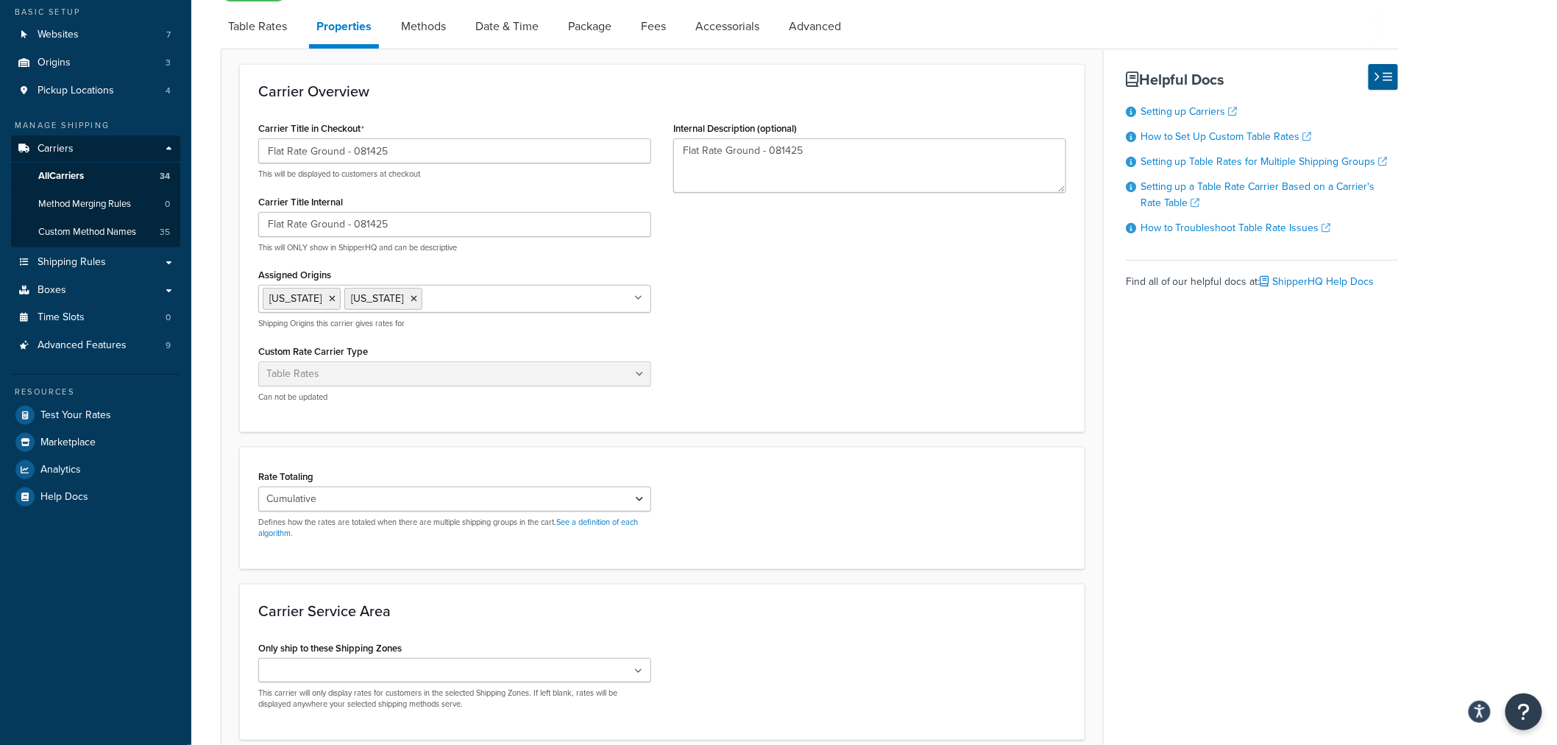
scroll to position [254, 0]
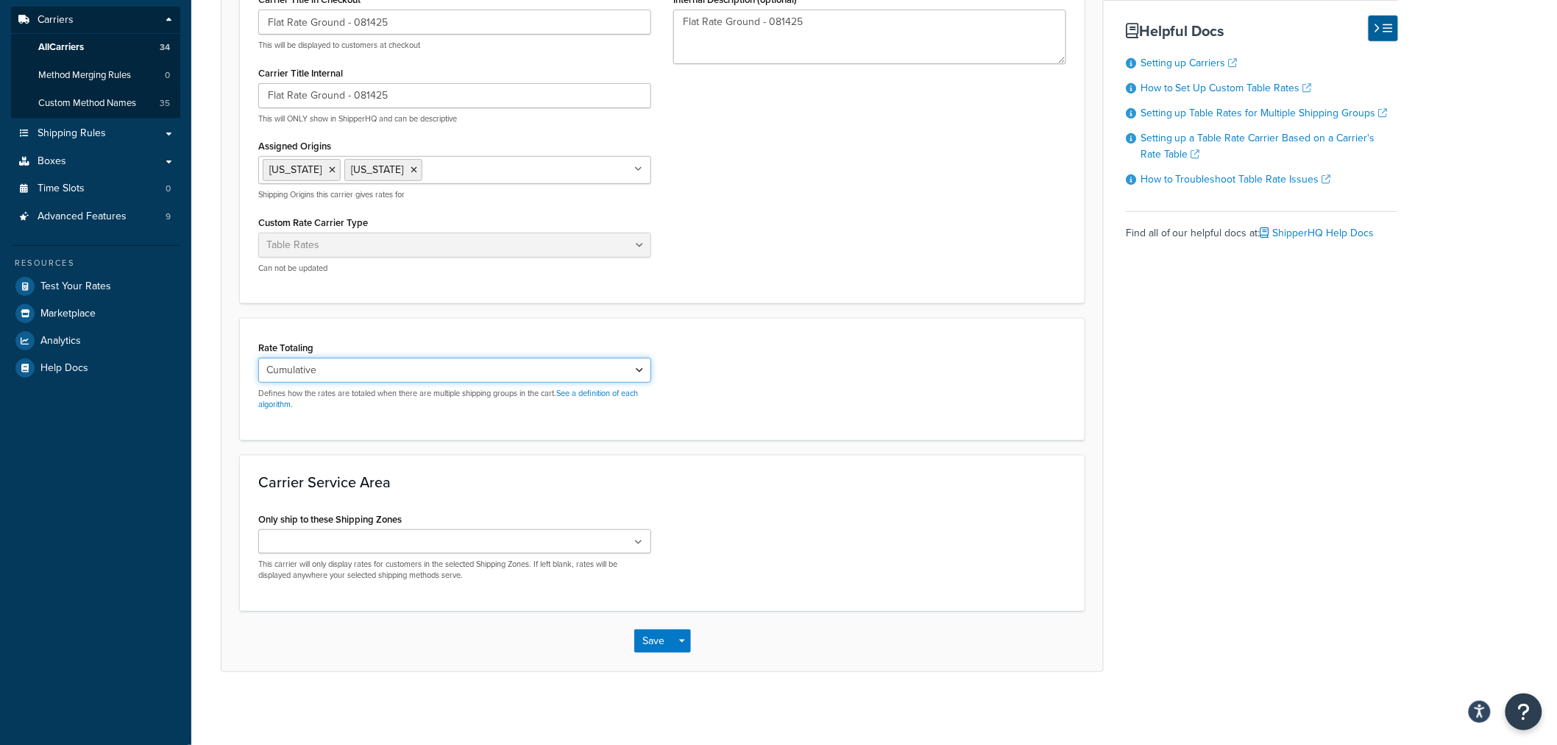
click at [361, 379] on select "Cumulative Highest Per Item Per SKU" at bounding box center [454, 370] width 393 height 25
click at [359, 374] on select "Cumulative Highest Per Item Per SKU" at bounding box center [454, 370] width 393 height 25
click at [415, 536] on ul at bounding box center [454, 541] width 393 height 24
click at [550, 482] on h3 "Carrier Service Area" at bounding box center [662, 482] width 808 height 16
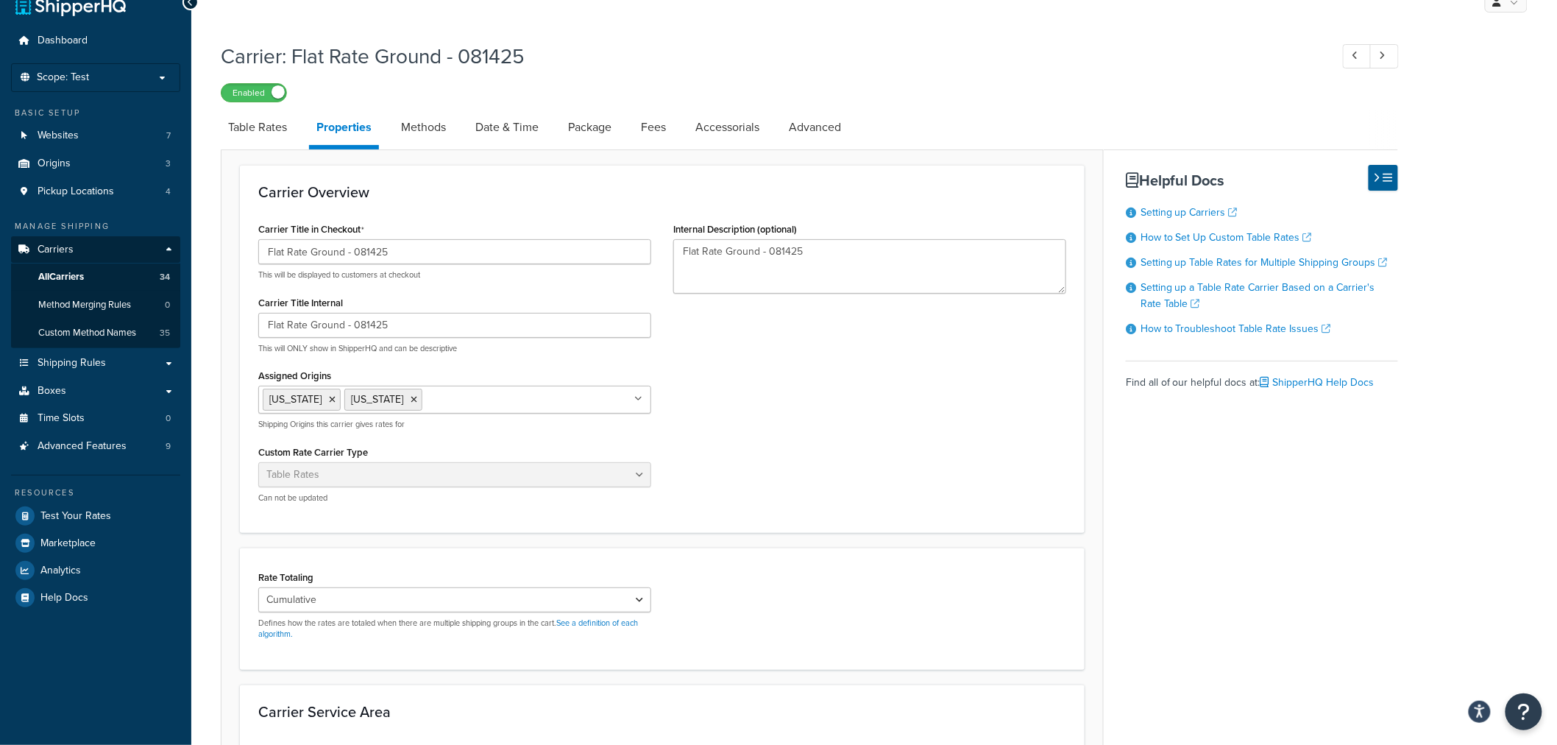
scroll to position [0, 0]
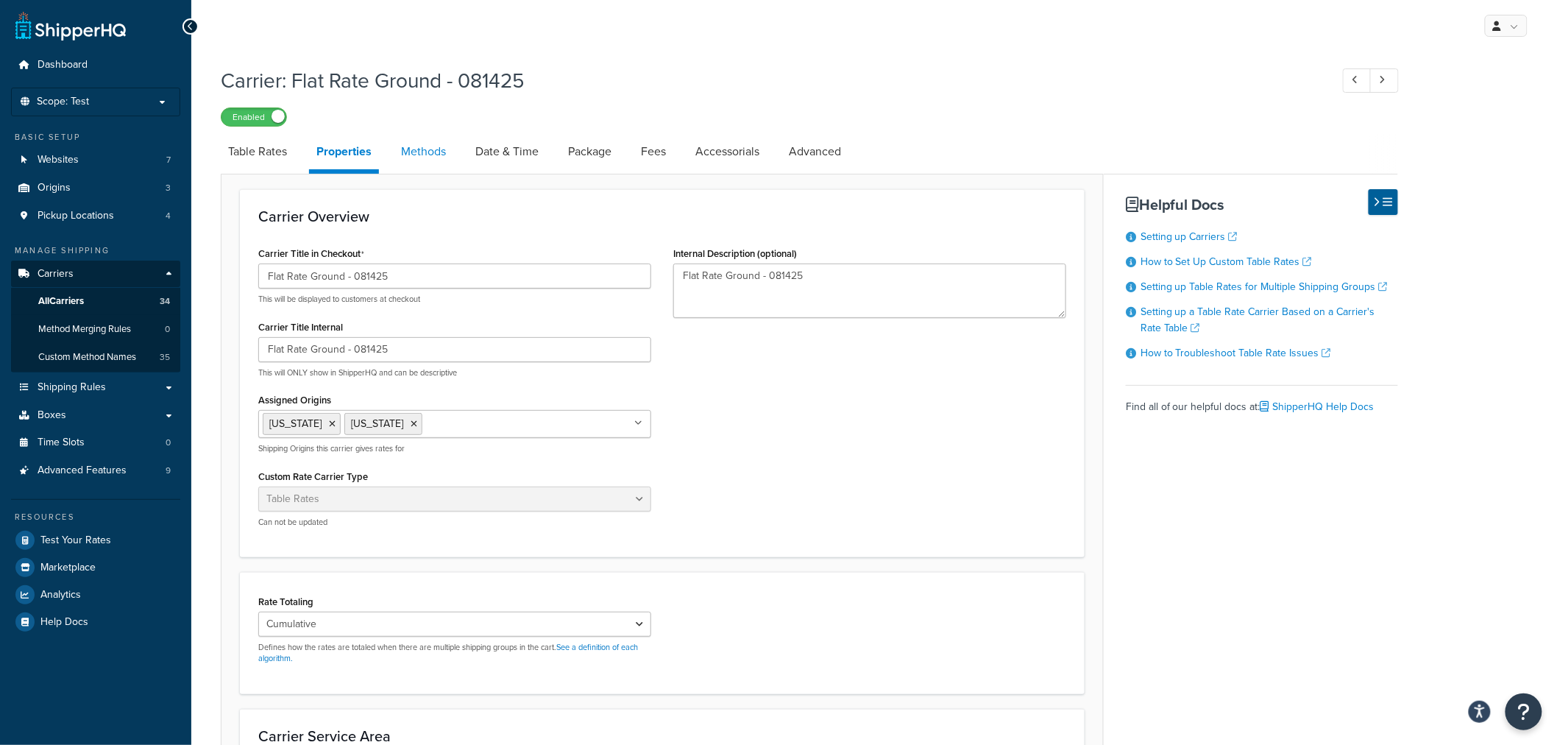
click at [416, 151] on link "Methods" at bounding box center [424, 151] width 60 height 35
select select "25"
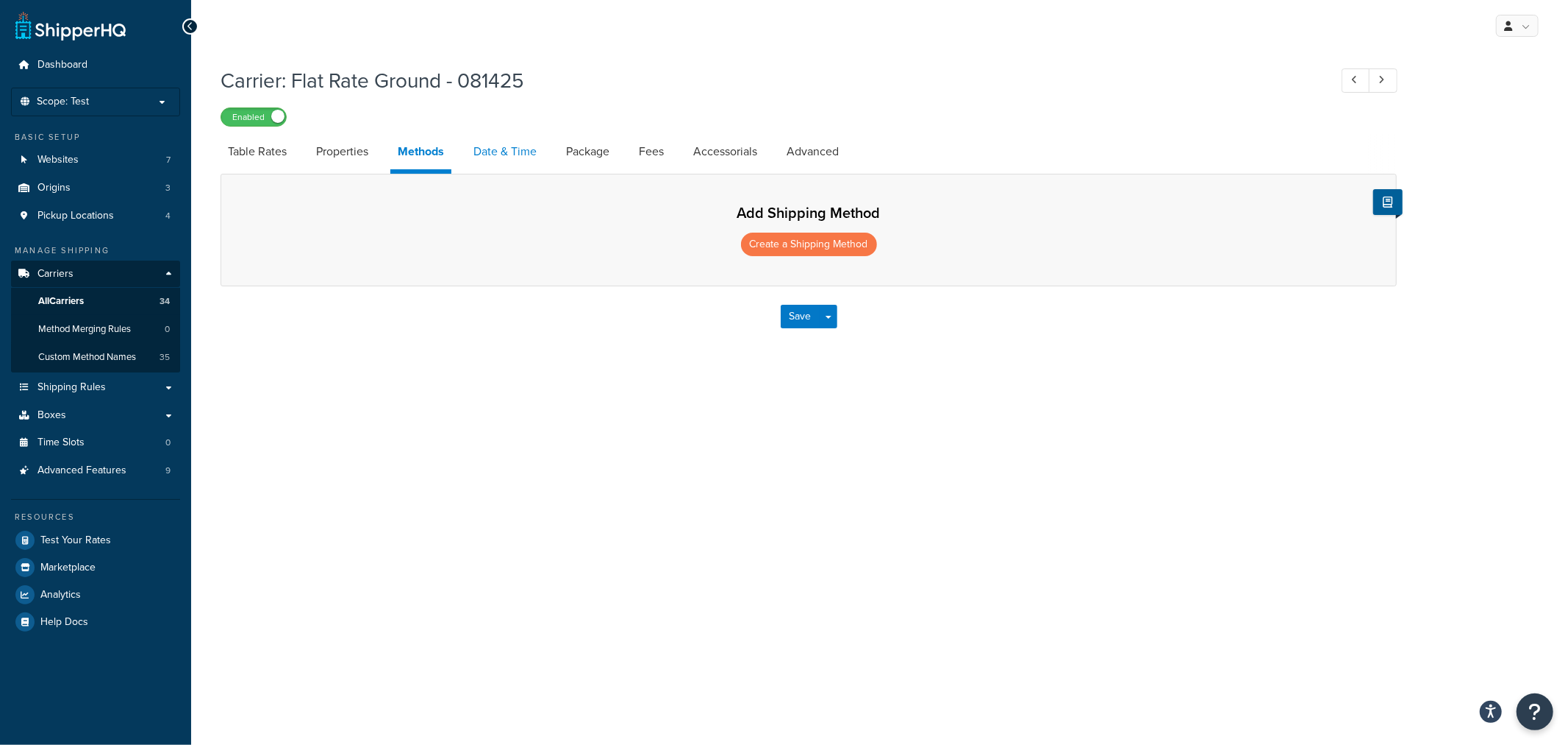
click at [523, 155] on link "Date & Time" at bounding box center [505, 151] width 78 height 35
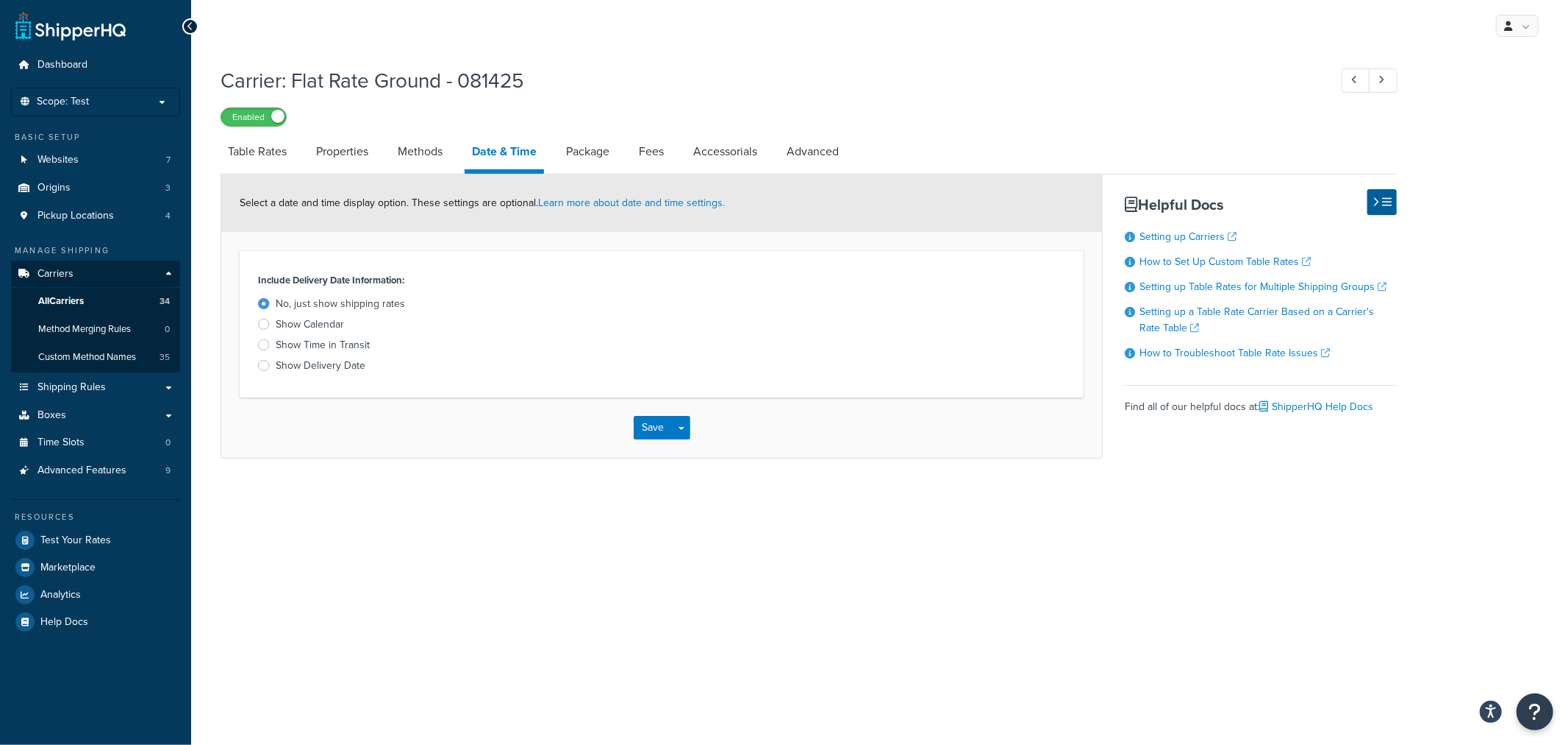
click at [263, 368] on div at bounding box center [264, 365] width 12 height 11
click at [0, 0] on input "Show Delivery Date" at bounding box center [0, 0] width 0 height 0
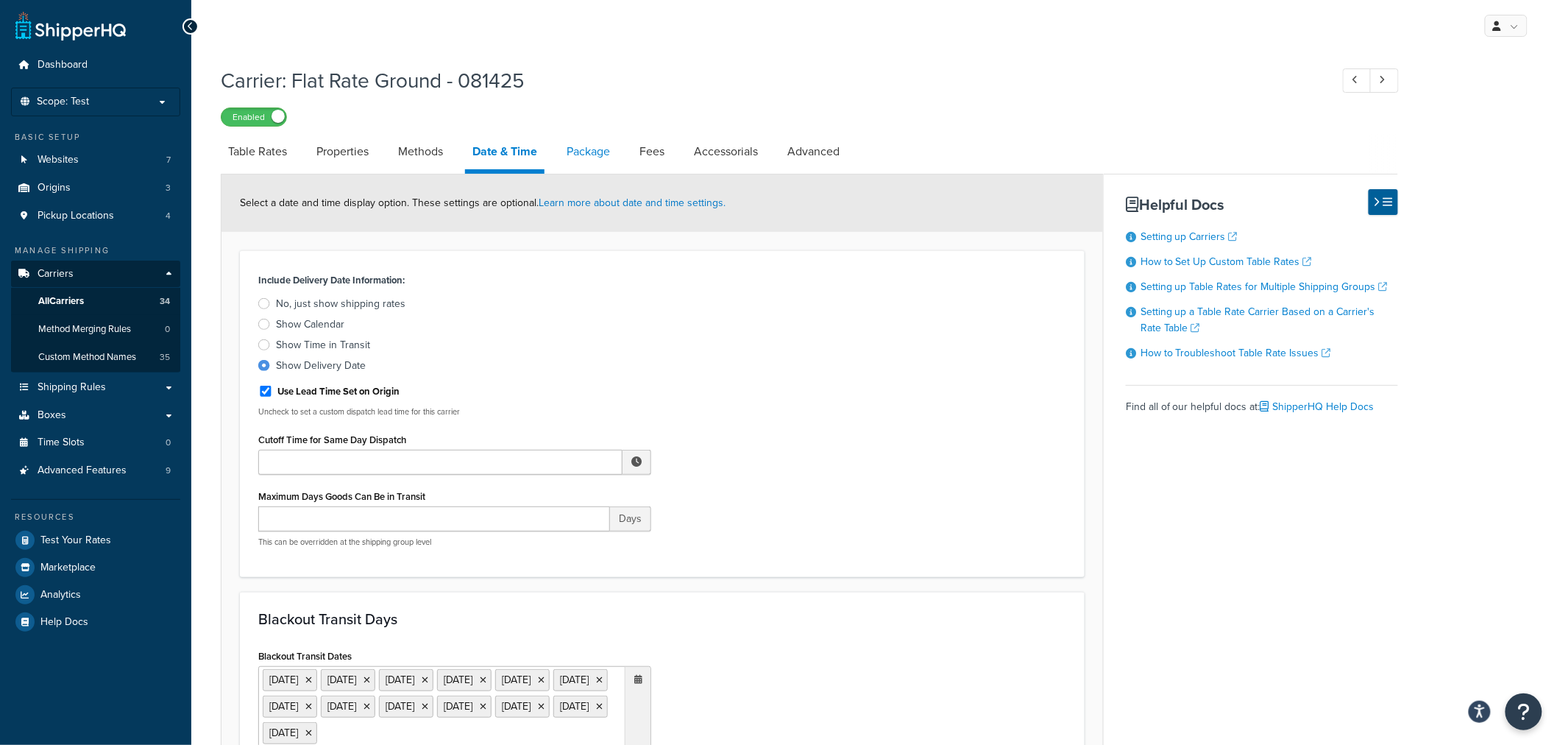
click at [597, 149] on link "Package" at bounding box center [588, 151] width 58 height 35
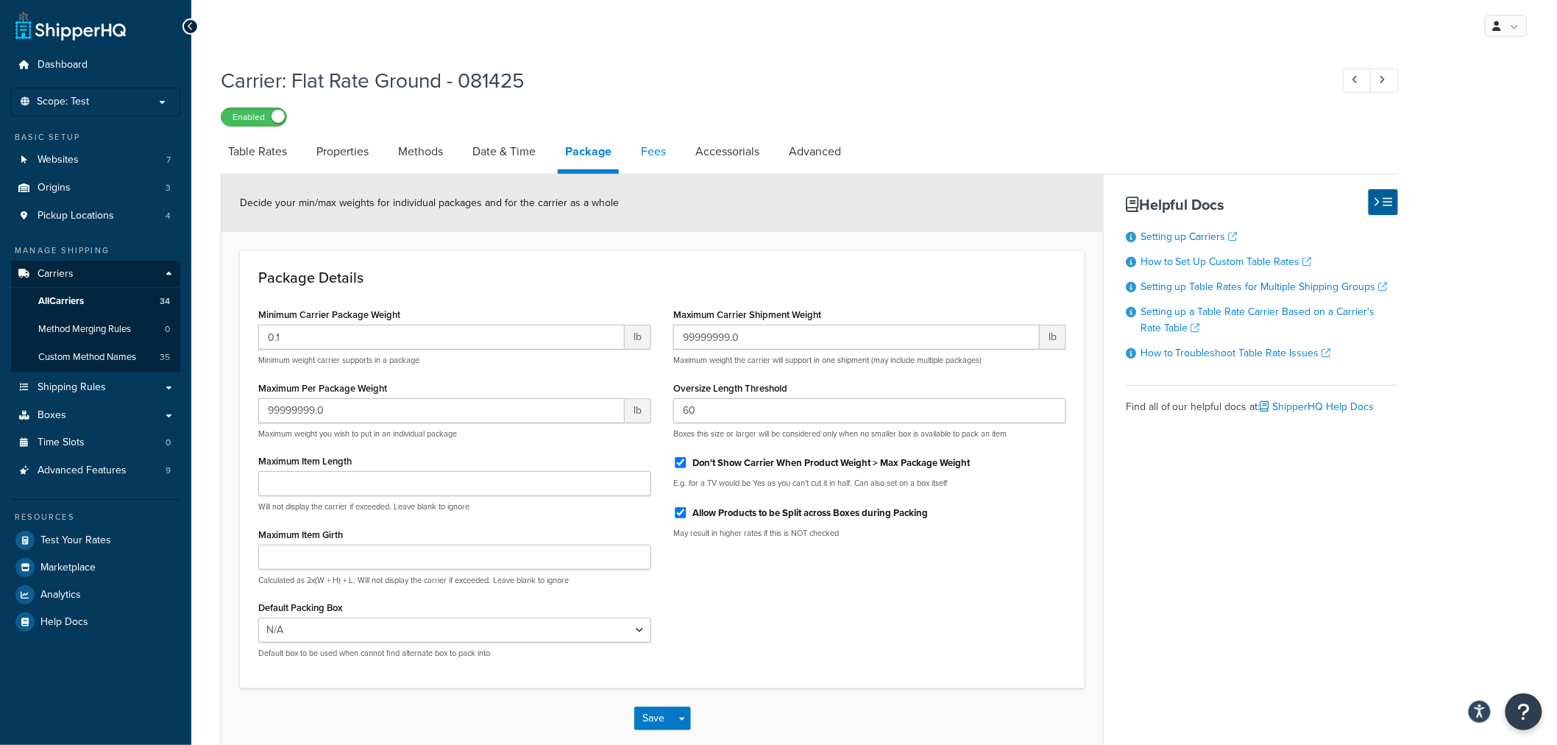
click at [658, 151] on link "Fees" at bounding box center [653, 151] width 40 height 35
select select "AFTER"
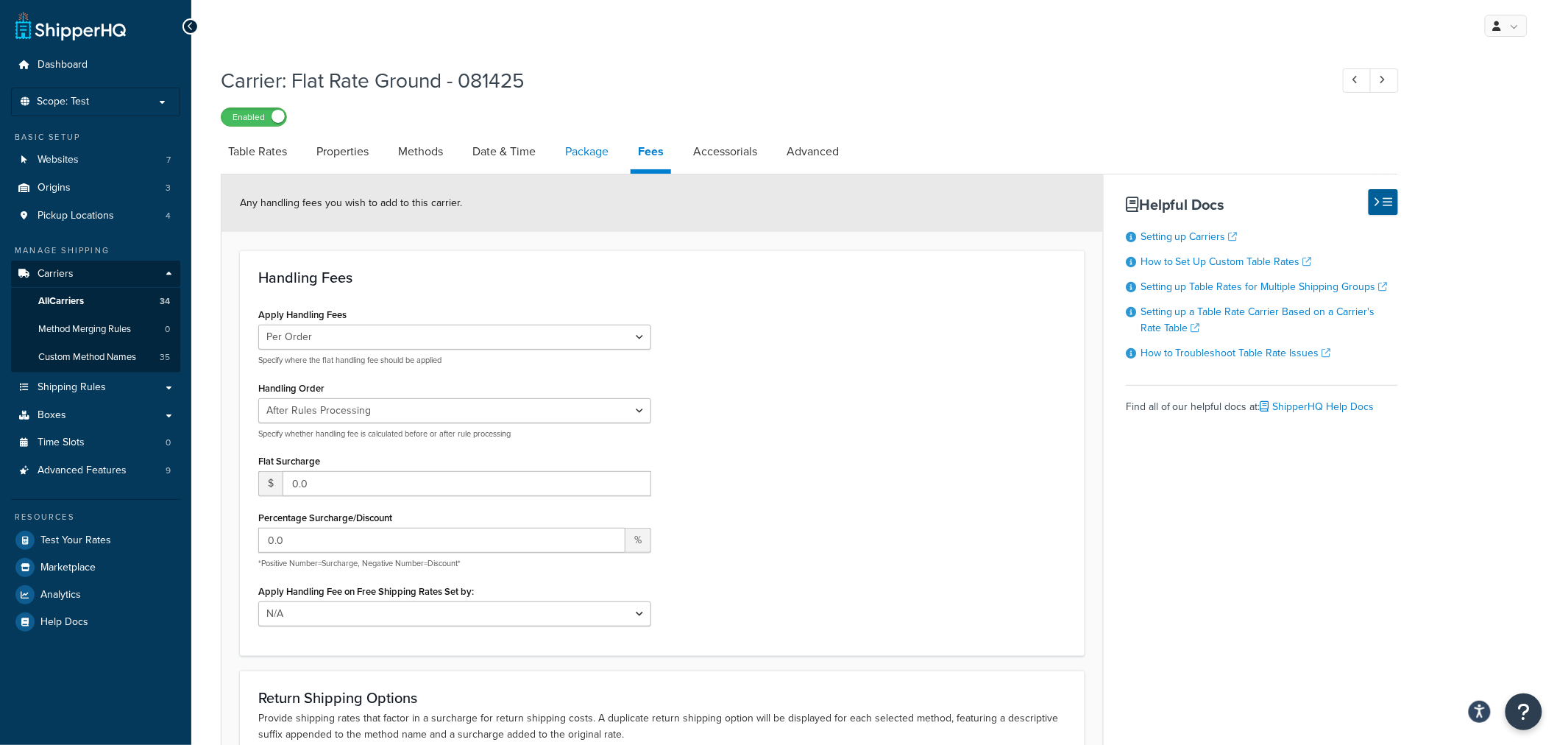
click at [597, 157] on link "Package" at bounding box center [587, 151] width 58 height 35
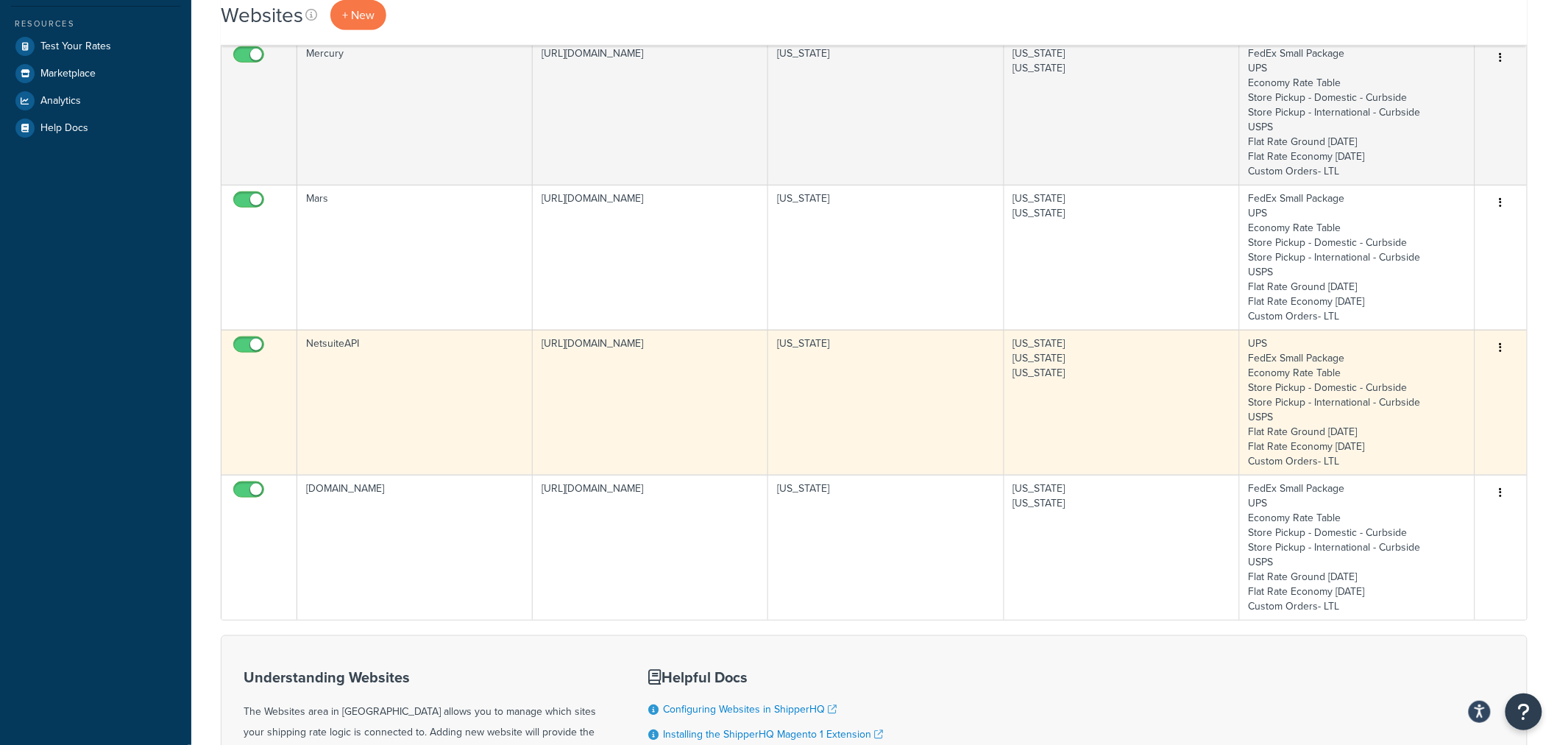
scroll to position [408, 0]
